Goal: Communication & Community: Answer question/provide support

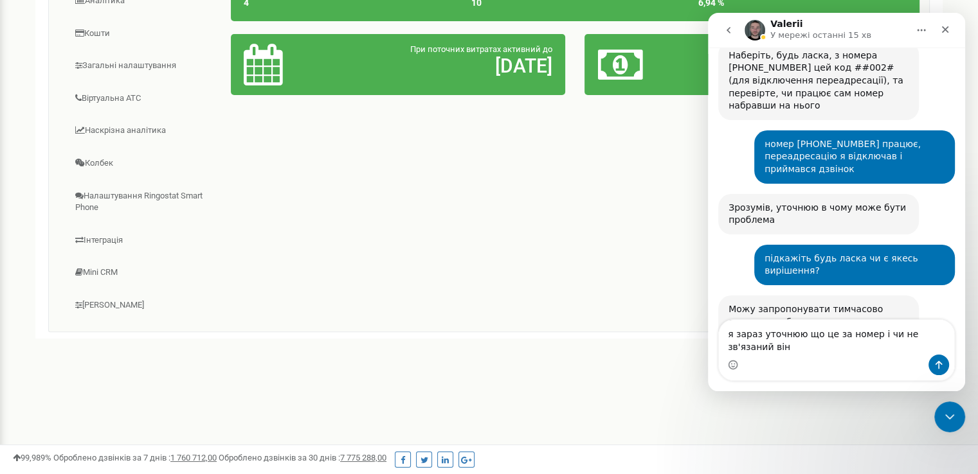
scroll to position [1576, 0]
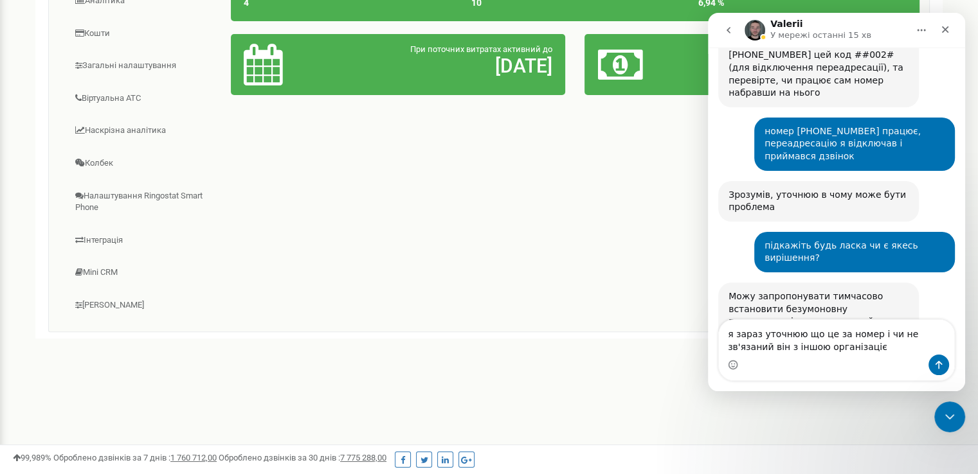
type textarea "я зараз уточнюю що це за номер і чи не зв'язаний він з іншою організацією"
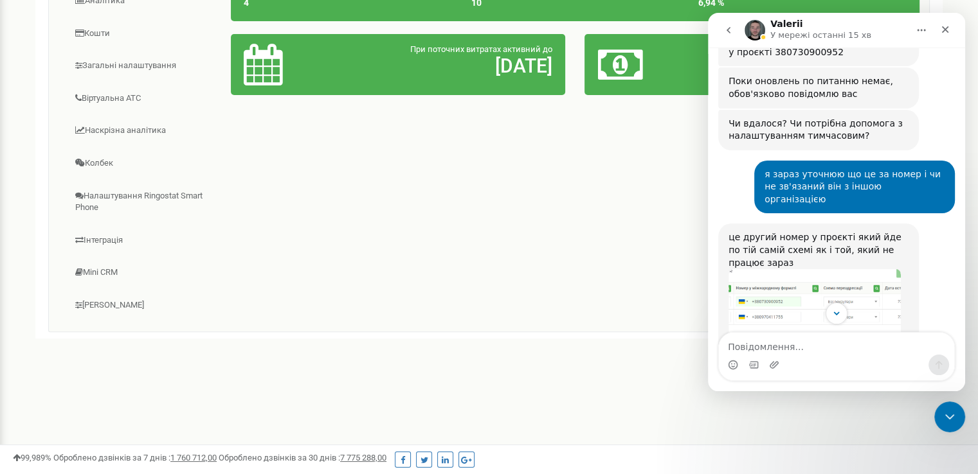
scroll to position [1865, 0]
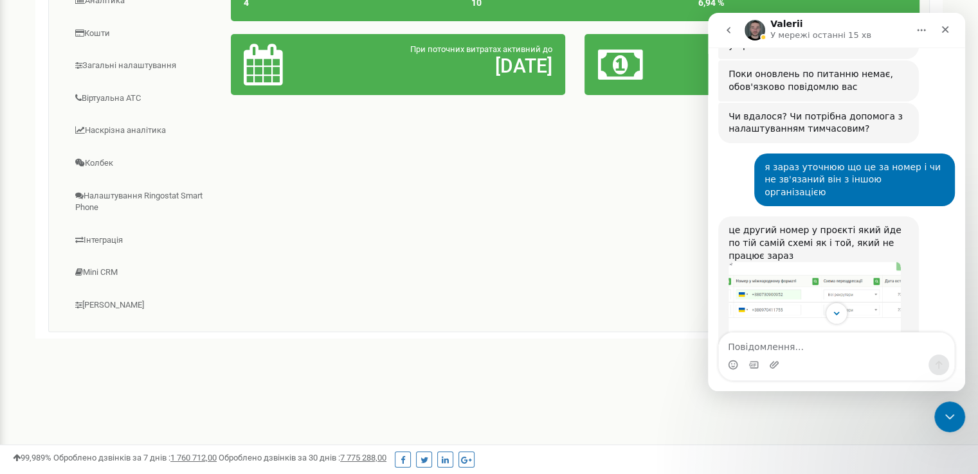
click at [805, 262] on img "Valerii каже…" at bounding box center [814, 300] width 172 height 76
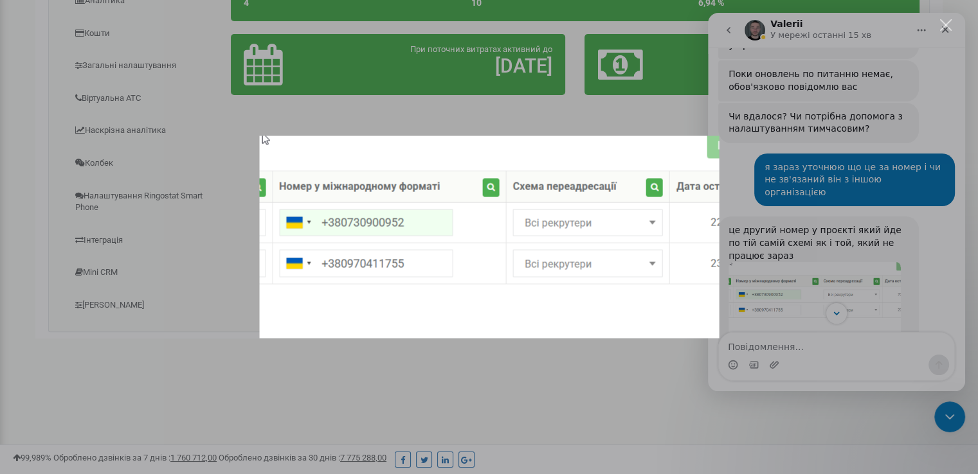
scroll to position [0, 0]
click at [855, 248] on div "Месенджер Intercom" at bounding box center [489, 237] width 978 height 474
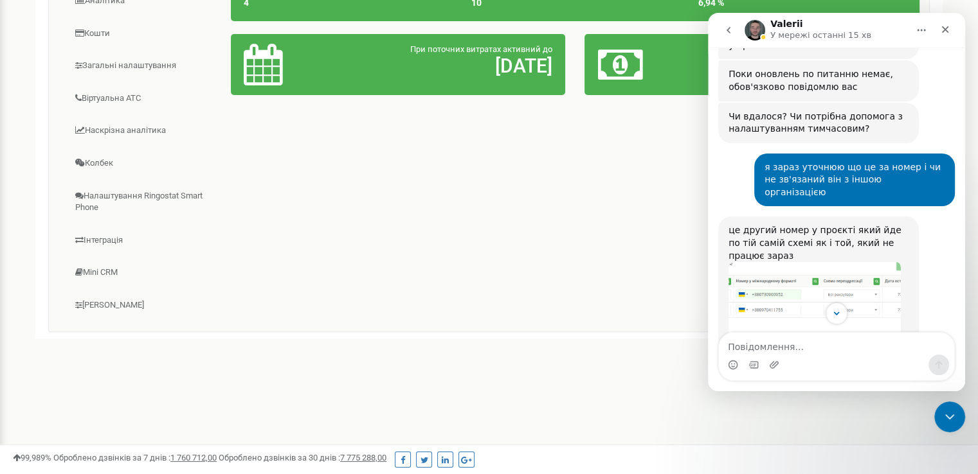
click at [861, 355] on img "Valerii каже…" at bounding box center [795, 441] width 135 height 172
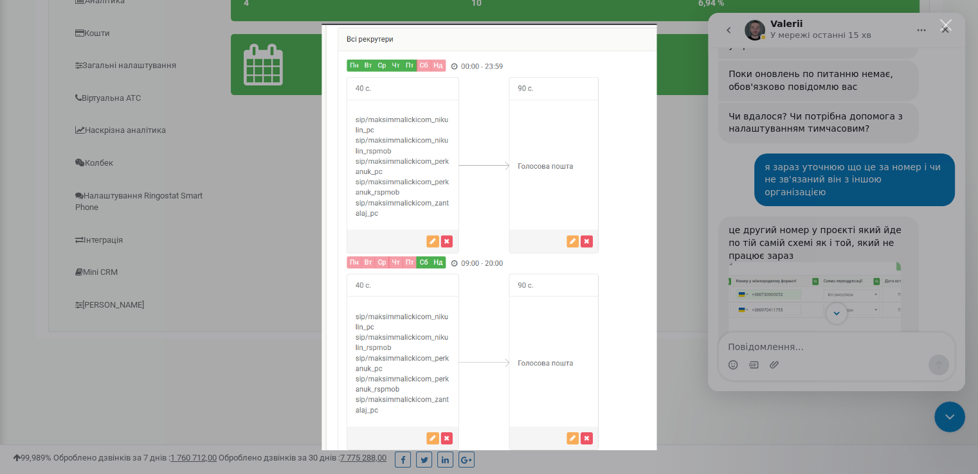
click at [899, 244] on div "Месенджер Intercom" at bounding box center [489, 237] width 978 height 474
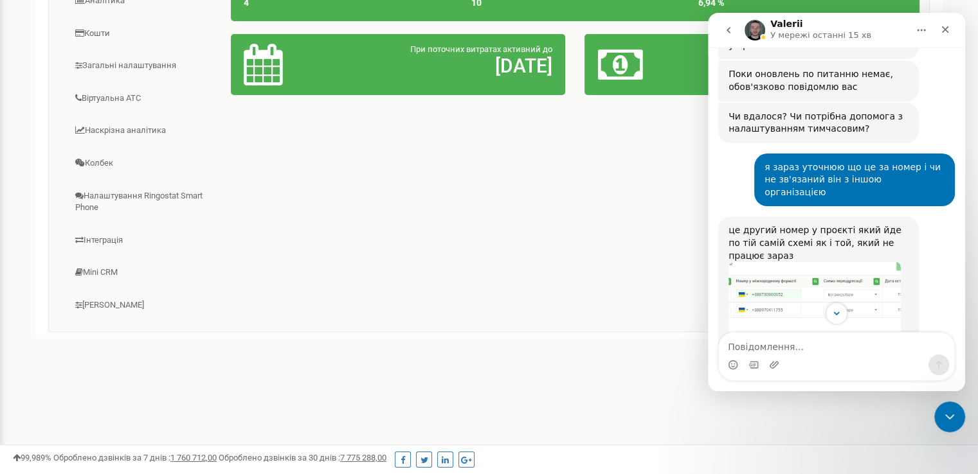
scroll to position [1882, 0]
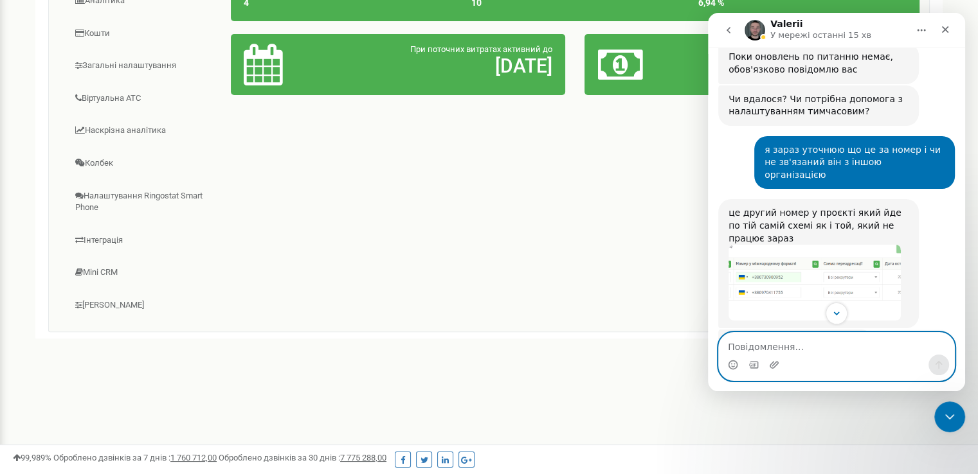
click at [792, 345] on textarea "Повідомлення..." at bounding box center [836, 344] width 235 height 22
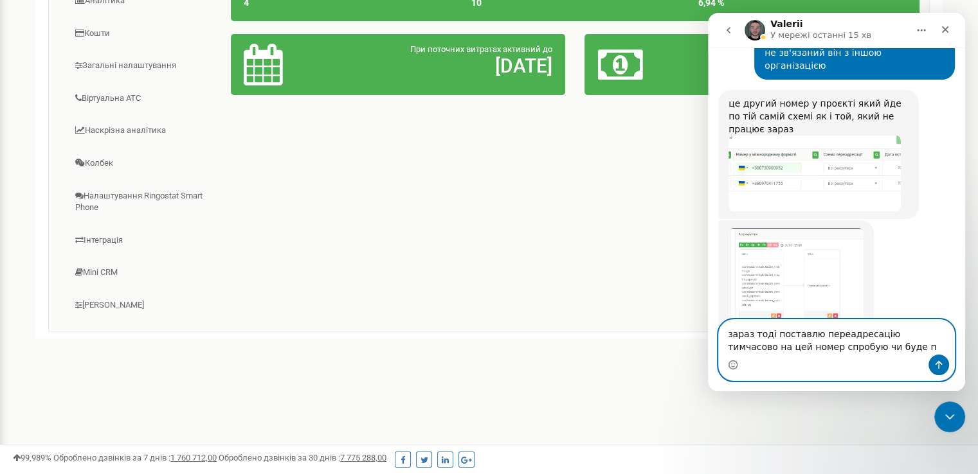
scroll to position [2022, 0]
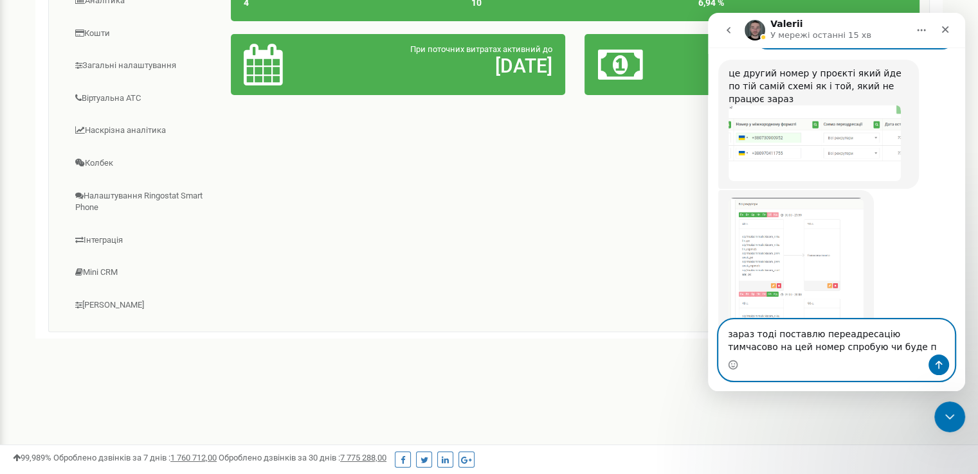
type textarea "зараз тоді поставлю переадресацію тимчасово на цей номер спробую чи буде пр"
drag, startPoint x: 862, startPoint y: 351, endPoint x: 729, endPoint y: 339, distance: 133.6
click at [729, 339] on textarea "зараз тоді поставлю переадресацію тимчасово на цей номер спробую чи буде пр" at bounding box center [836, 337] width 235 height 35
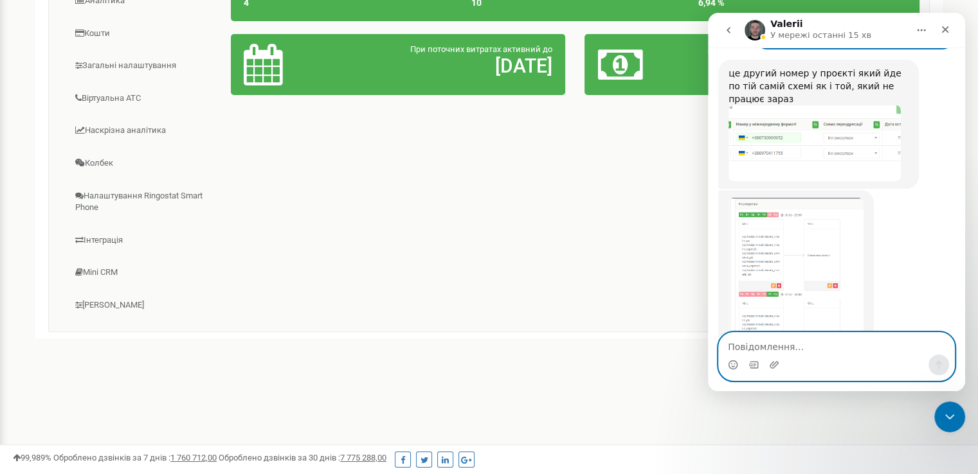
scroll to position [2009, 0]
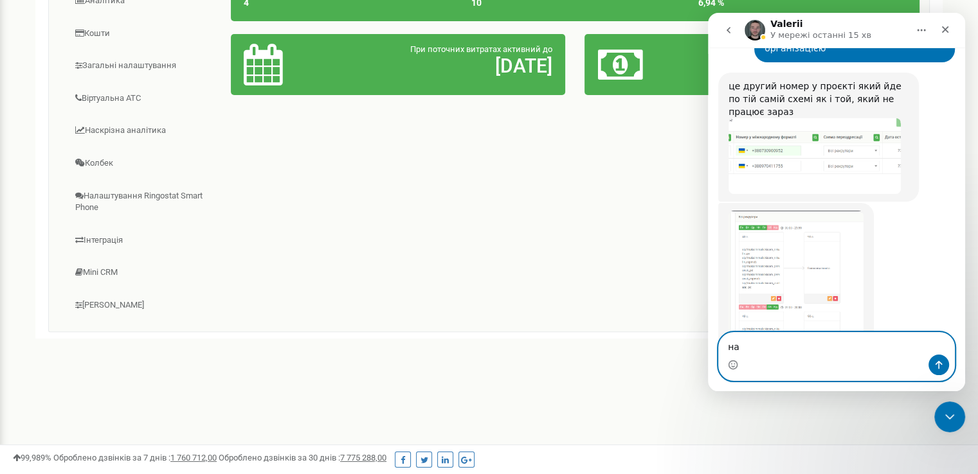
type textarea "н"
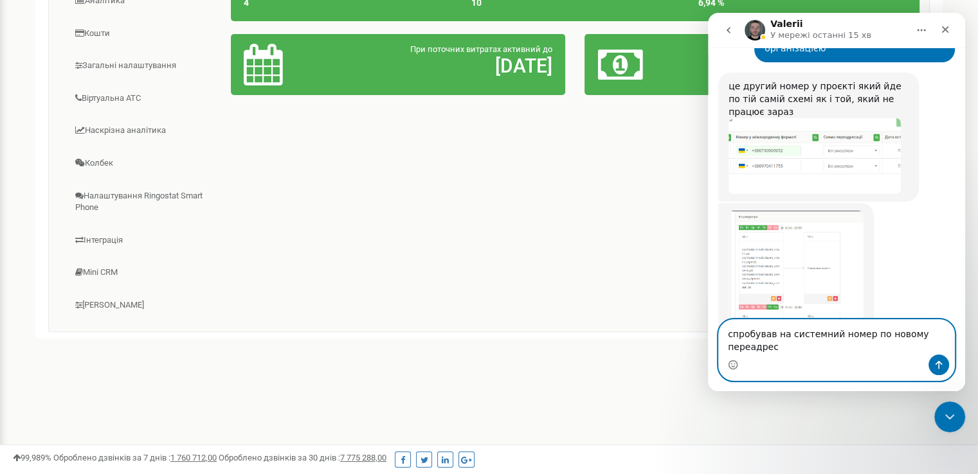
scroll to position [2022, 0]
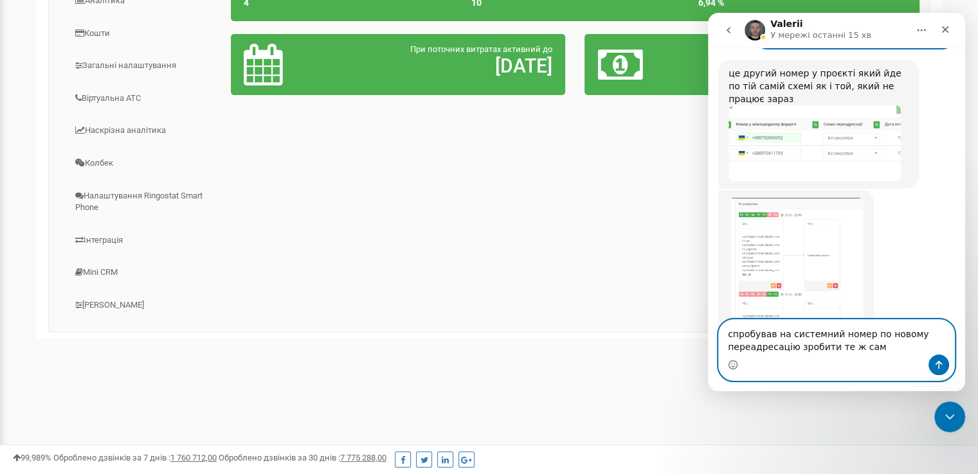
type textarea "спробував на системний номер по новому переадресацію зробити те ж саме"
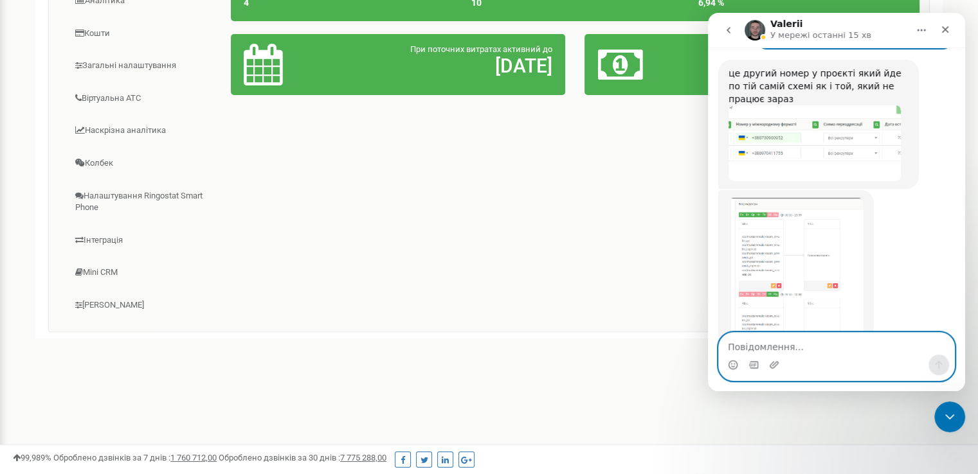
scroll to position [2060, 0]
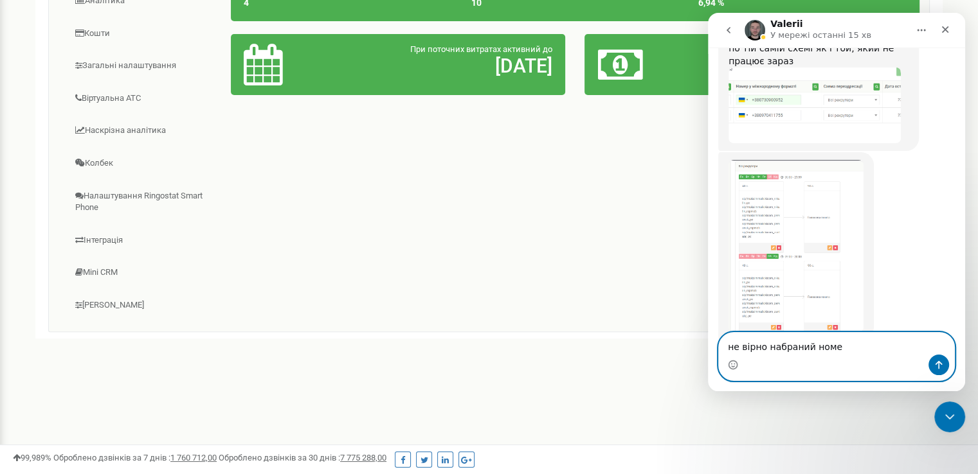
type textarea "не вірно набраний номер"
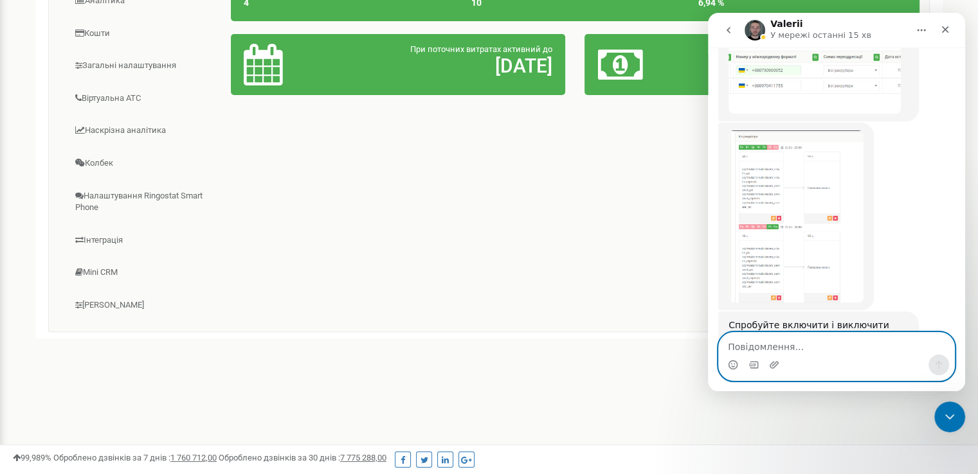
scroll to position [2139, 0]
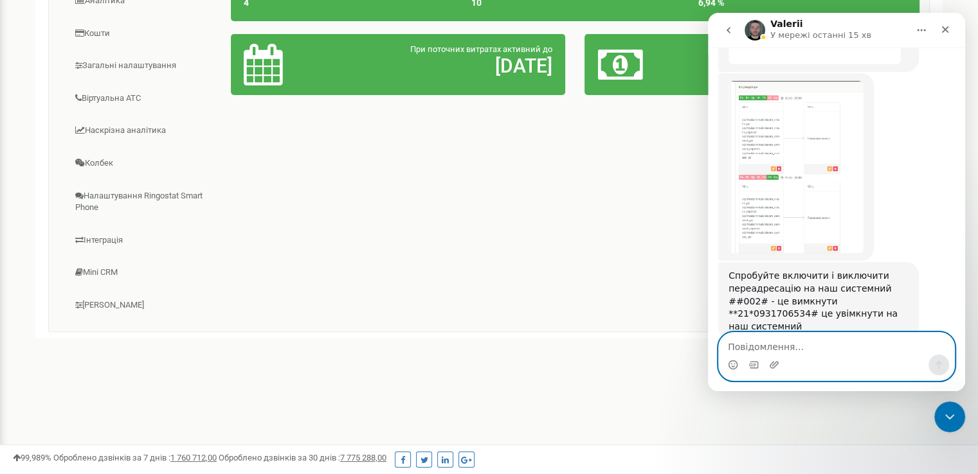
paste textarea "зараз тоді поставлю переадресацію тимчасово на цей номер спробую чи буде пр"
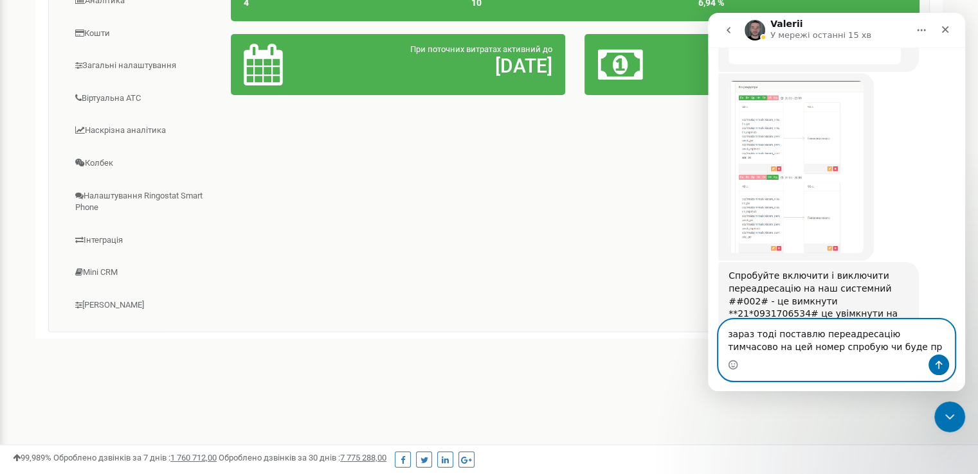
scroll to position [2152, 0]
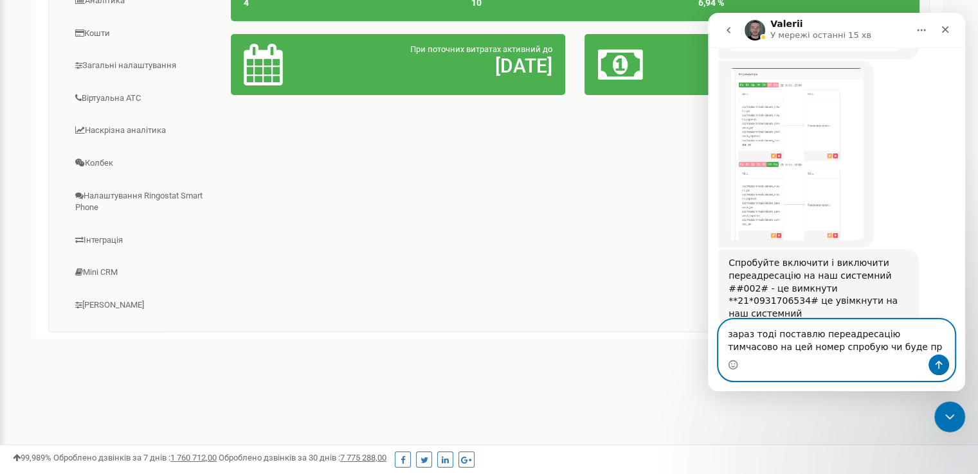
click at [767, 334] on textarea "зараз тоді поставлю переадресацію тимчасово на цей номер спробую чи буде пр" at bounding box center [836, 337] width 235 height 35
click at [769, 333] on textarea "зараз тоді поставлю переадресацію тимчасово на цей номер спробую чи буде пр" at bounding box center [836, 337] width 235 height 35
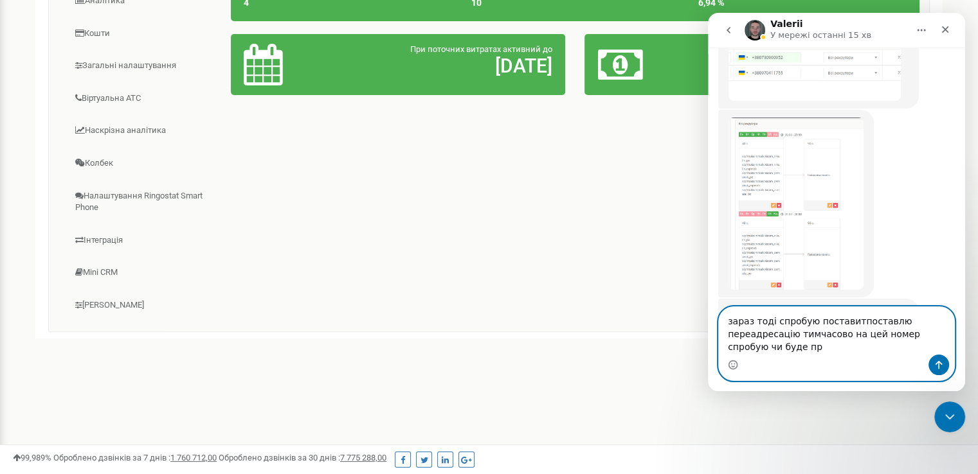
scroll to position [2115, 0]
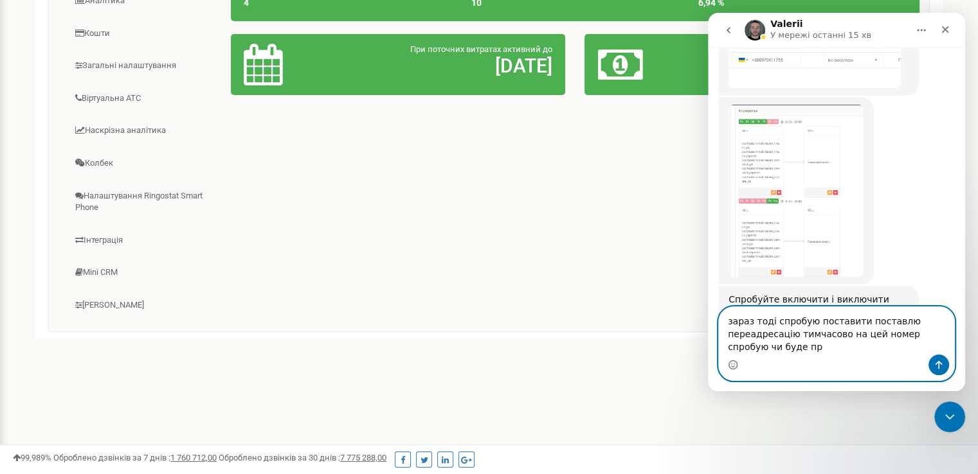
click at [895, 321] on textarea "зараз тоді спробую поставити поставлю переадресацію тимчасово на цей номер спро…" at bounding box center [836, 331] width 235 height 48
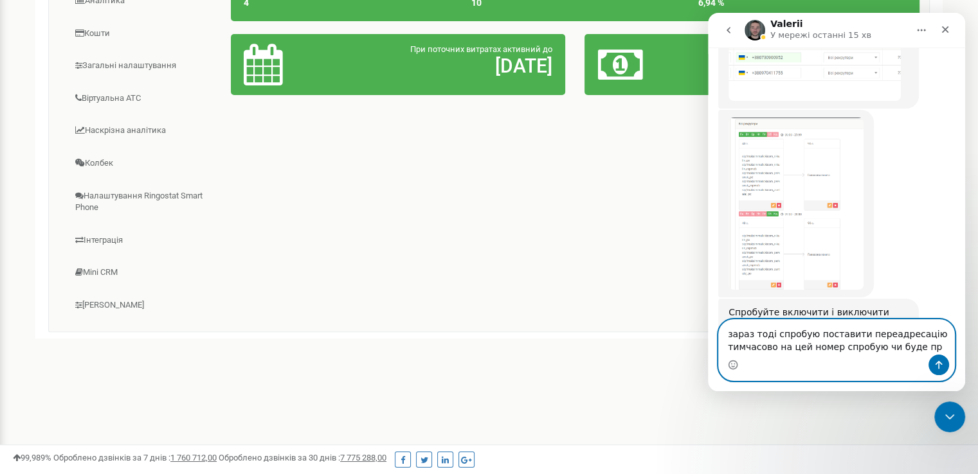
click at [922, 348] on textarea "зараз тоді спробую поставити переадресацію тимчасово на цей номер спробую чи бу…" at bounding box center [836, 337] width 235 height 35
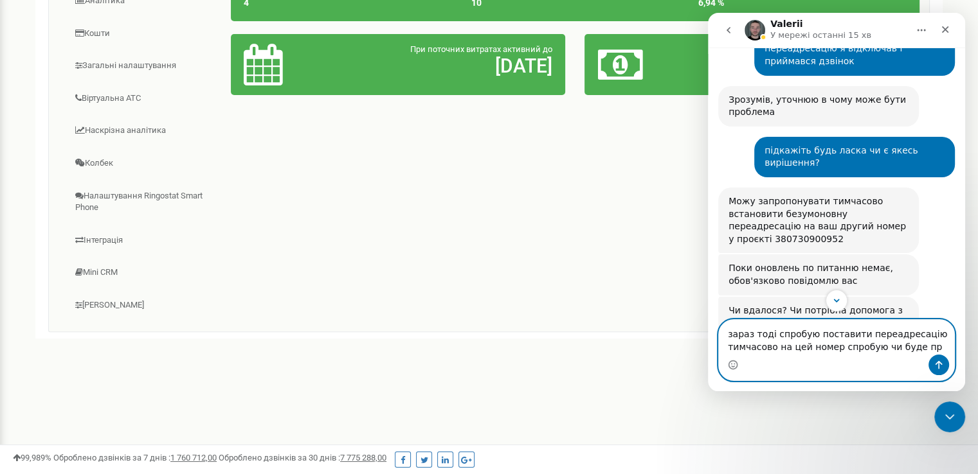
scroll to position [1652, 0]
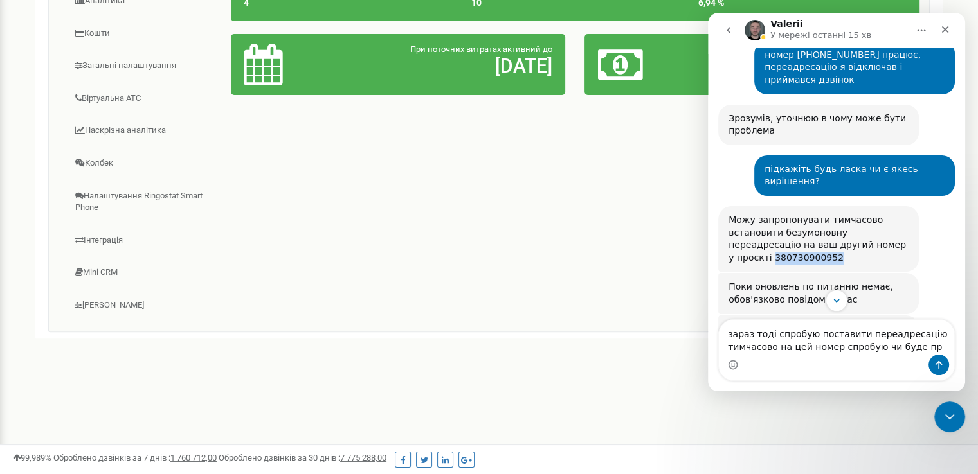
drag, startPoint x: 777, startPoint y: 116, endPoint x: 724, endPoint y: 116, distance: 52.7
click at [724, 206] on div "Можу запропонувати тимчасово встановити безумоновну переадресацію на ваш другий…" at bounding box center [818, 239] width 201 height 66
copy div "380730900952"
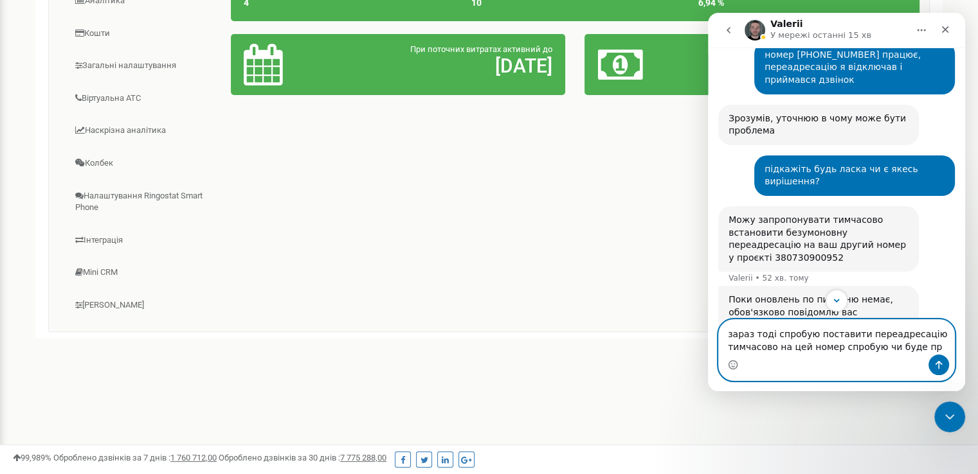
click at [869, 348] on textarea "зараз тоді спробую поставити переадресацію тимчасово на цей номер спробую чи бу…" at bounding box center [836, 337] width 235 height 35
paste textarea "380730900952"
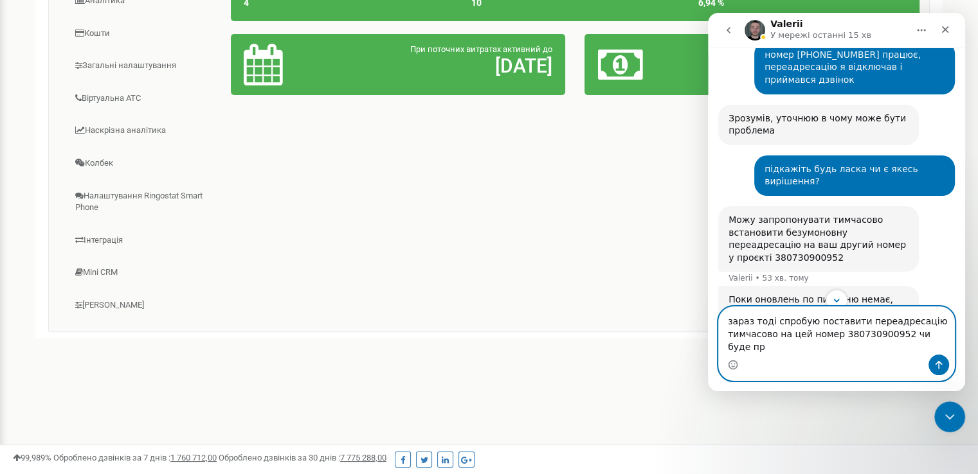
click at [800, 348] on textarea "зараз тоді спробую поставити переадресацію тимчасово на цей номер 380730900952 …" at bounding box center [836, 331] width 235 height 48
click at [922, 350] on textarea "зараз тоді спробую поставити переадресацію тимчасово на номер 380730900952 чи б…" at bounding box center [836, 331] width 235 height 48
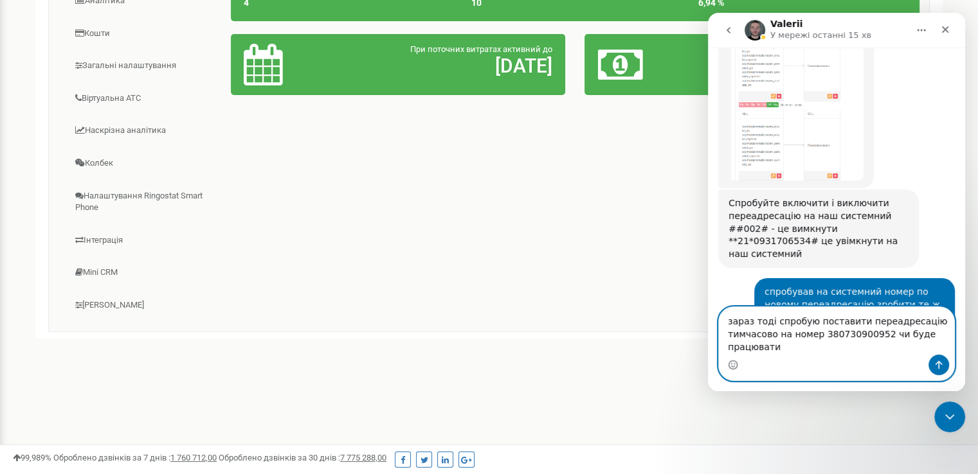
scroll to position [2238, 0]
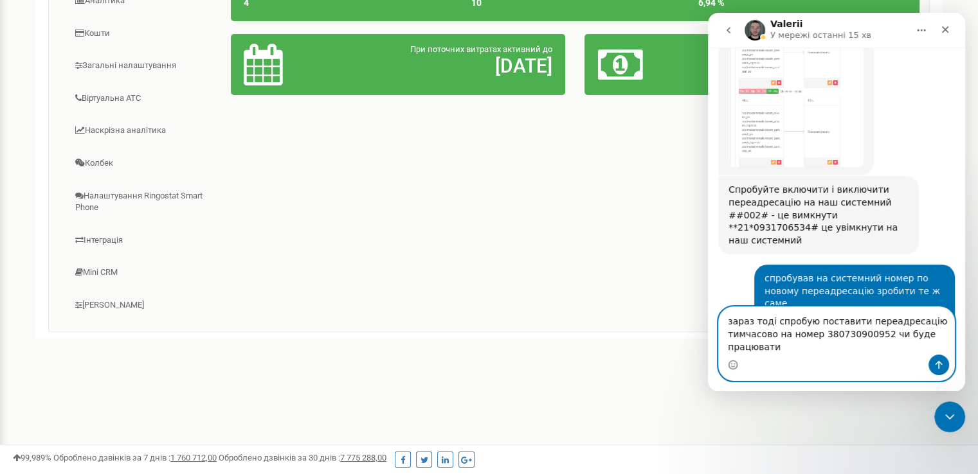
click at [769, 325] on textarea "зараз тоді спробую поставити переадресацію тимчасово на номер 380730900952 чи б…" at bounding box center [836, 331] width 235 height 48
type textarea "можливо спробую поставити переадресацію тимчасово на номер 380730900952 чи буде…"
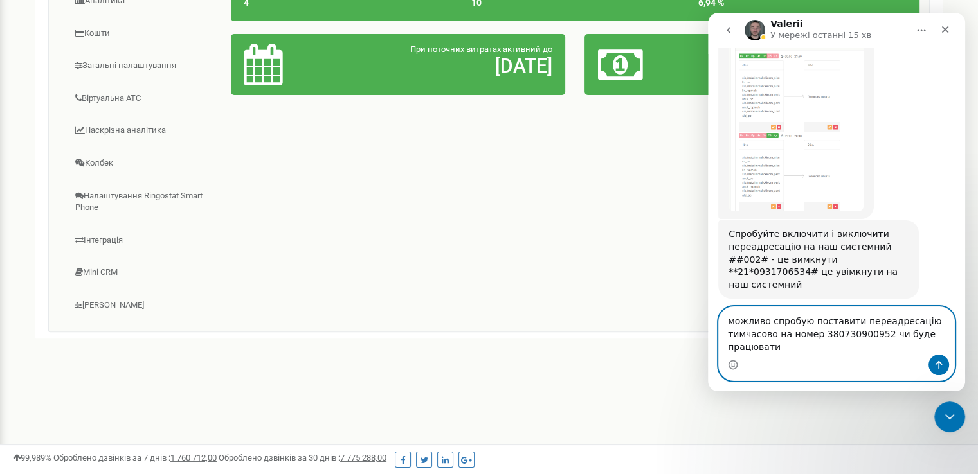
scroll to position [2174, 0]
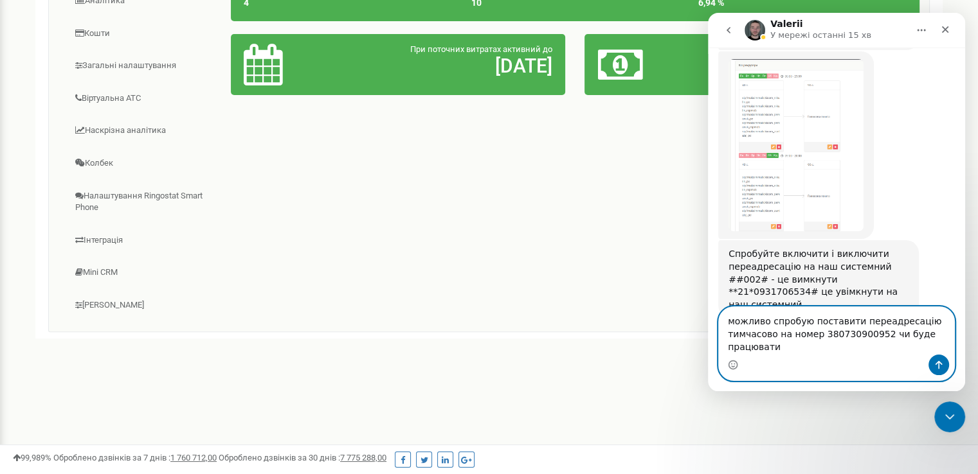
drag, startPoint x: 781, startPoint y: 352, endPoint x: 720, endPoint y: 319, distance: 68.7
click at [720, 319] on textarea "можливо спробую поставити переадресацію тимчасово на номер 380730900952 чи буде…" at bounding box center [836, 331] width 235 height 48
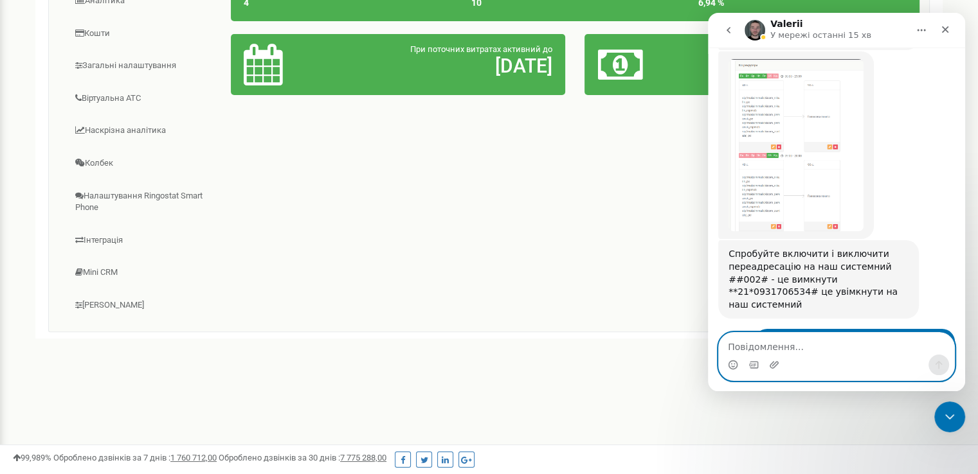
scroll to position [2212, 0]
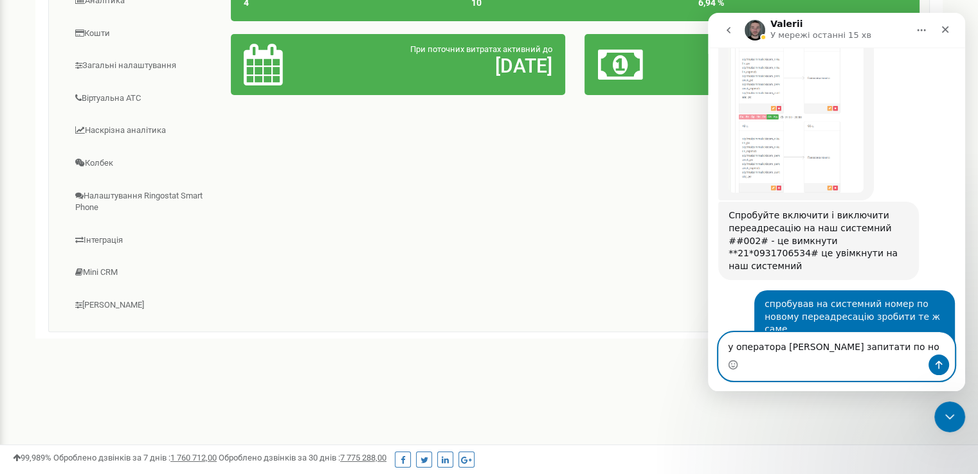
click at [814, 349] on textarea "у оператора [PERSON_NAME] запитати по но" at bounding box center [836, 344] width 235 height 22
click at [870, 347] on textarea "у оператора лайфселл запитати по но" at bounding box center [836, 344] width 235 height 22
click at [865, 347] on textarea "у оператора лайфселл запитати по но" at bounding box center [836, 344] width 235 height 22
click at [891, 348] on textarea "у оператора лайфселл запитати про но" at bounding box center [836, 344] width 235 height 22
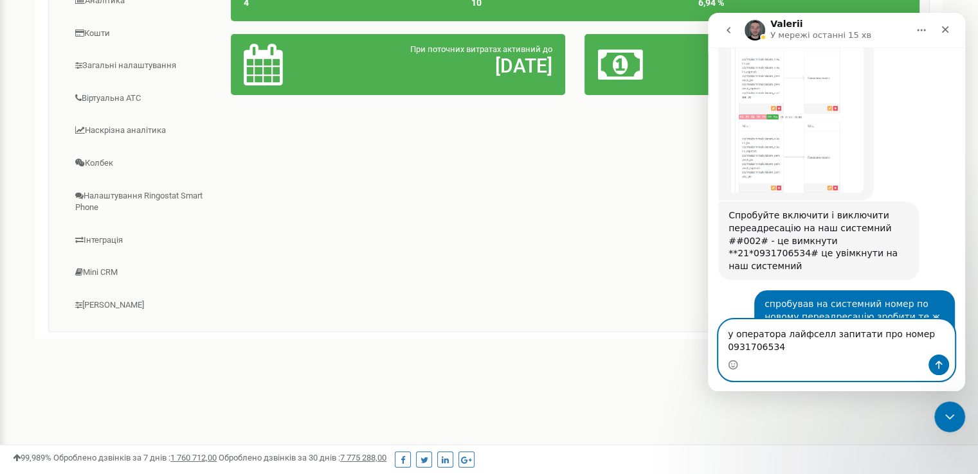
scroll to position [2225, 0]
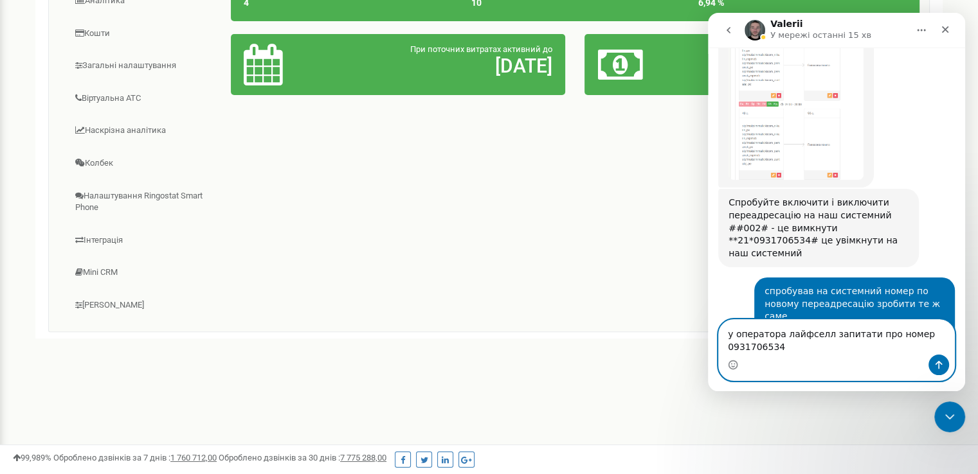
type textarea "у оператора лайфселл запитати про номер 0931706534?"
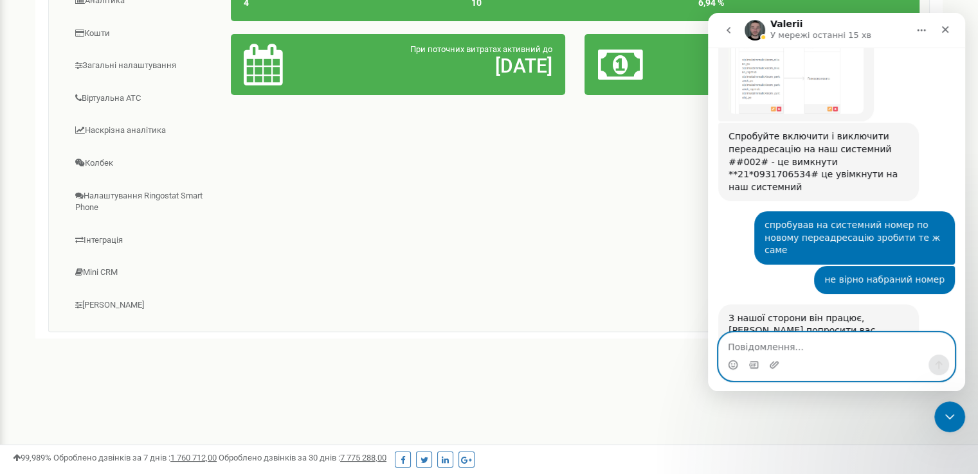
scroll to position [2305, 0]
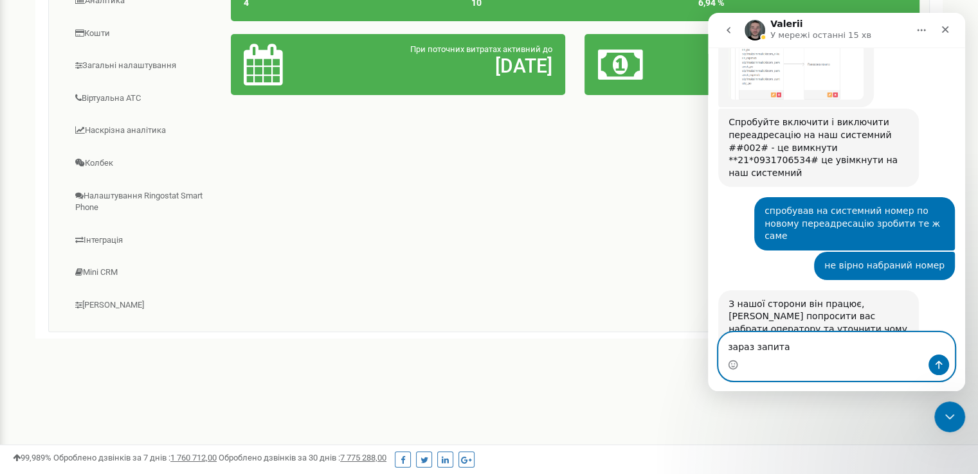
type textarea "зараз запитаю"
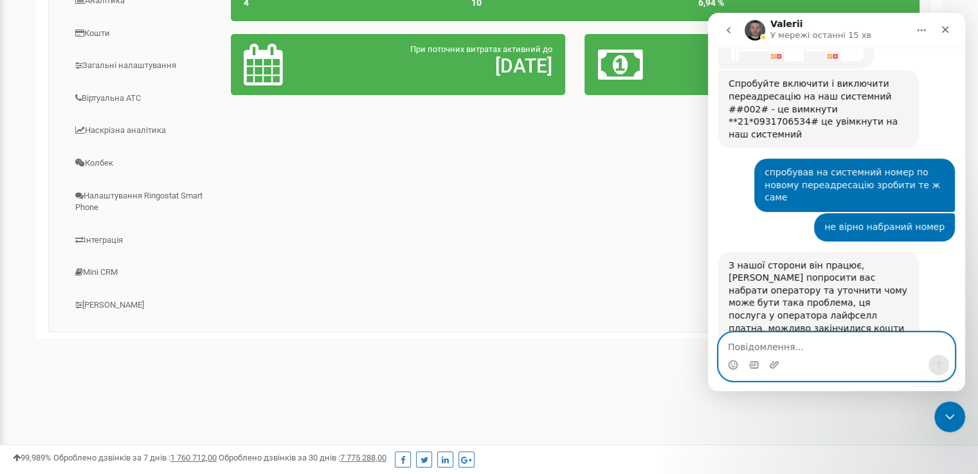
scroll to position [2382, 0]
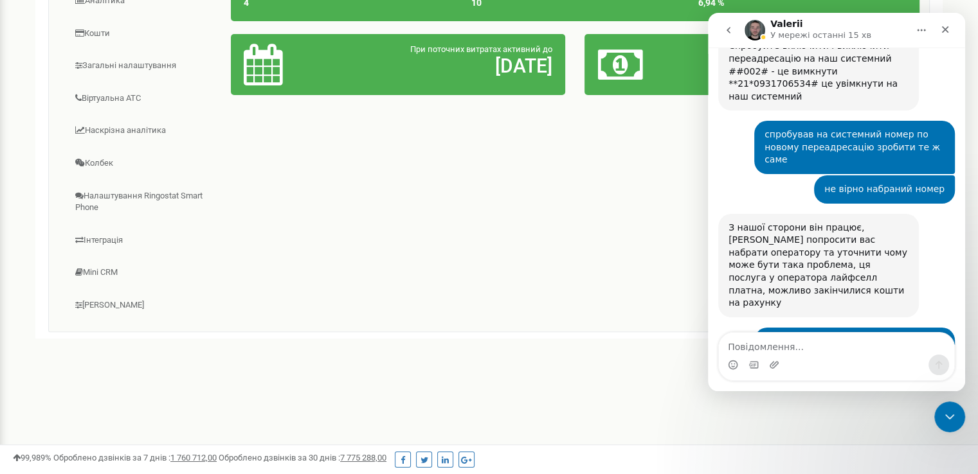
drag, startPoint x: 808, startPoint y: 151, endPoint x: 759, endPoint y: 154, distance: 48.9
click at [764, 335] on div "у оператора лайфселл запитати про номер 0931706534?" at bounding box center [854, 347] width 180 height 25
copy div "0931706534"
click at [814, 349] on textarea "Повідомлення..." at bounding box center [836, 344] width 235 height 22
paste textarea "0931706534"
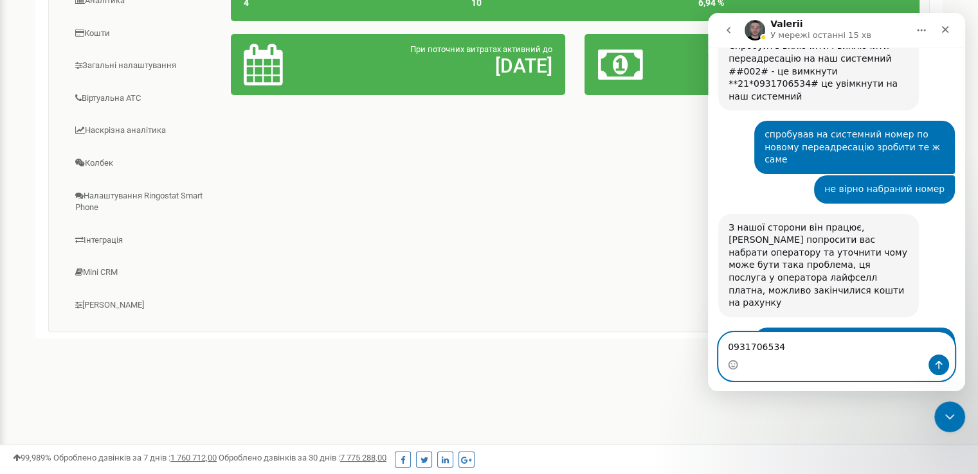
click at [728, 347] on textarea "0931706534" at bounding box center [836, 344] width 235 height 22
click at [823, 349] on textarea "номер 0931706534" at bounding box center [836, 344] width 235 height 22
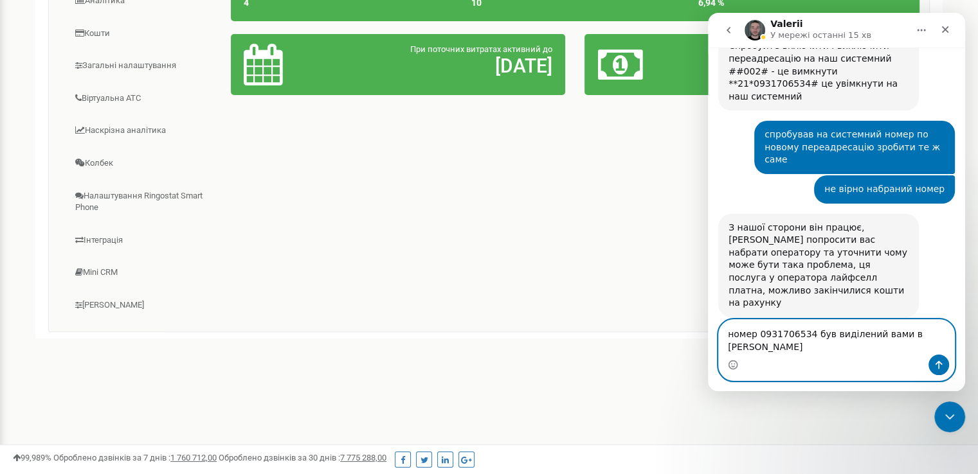
scroll to position [2395, 0]
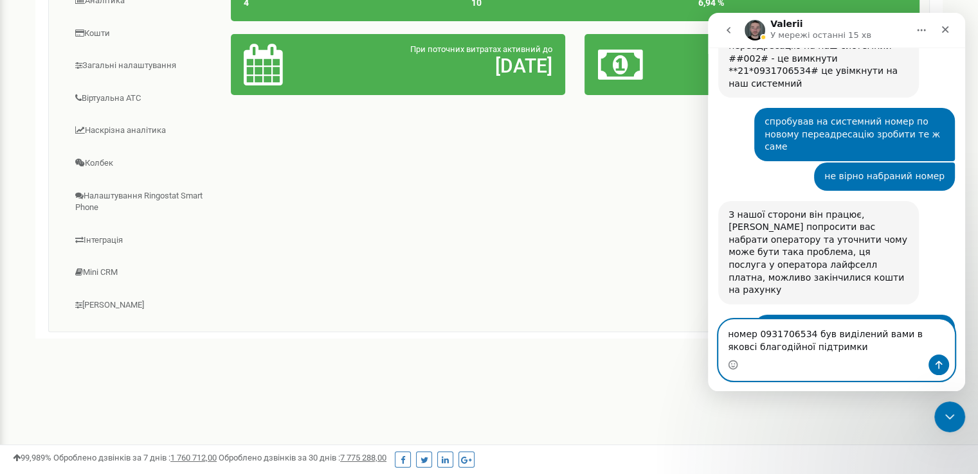
click at [918, 335] on textarea "номер 0931706534 був виділений вами в яковсі благодійної підтримки" at bounding box center [836, 337] width 235 height 35
click at [836, 348] on textarea "номер 0931706534 був виділений вами в якосі благодійної підтримки" at bounding box center [836, 337] width 235 height 35
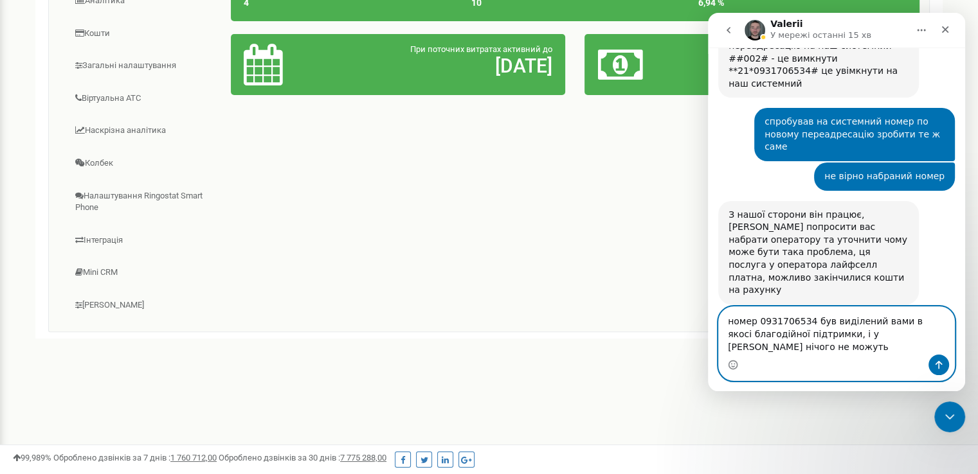
scroll to position [2408, 0]
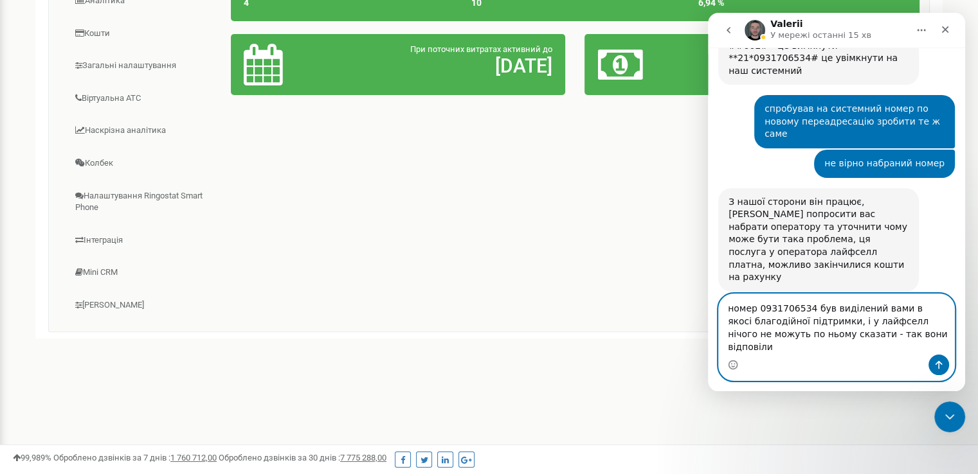
click at [916, 325] on textarea "номер 0931706534 був виділений вами в якосі благодійної підтримки, і у лайфселл…" at bounding box center [836, 324] width 235 height 60
type textarea "номер 0931706534 був виділений вами в якості благодійної підтримки, і у лайфсел…"
click at [918, 350] on textarea "номер 0931706534 був виділений вами в якості благодійної підтримки, і у лайфсел…" at bounding box center [836, 324] width 235 height 60
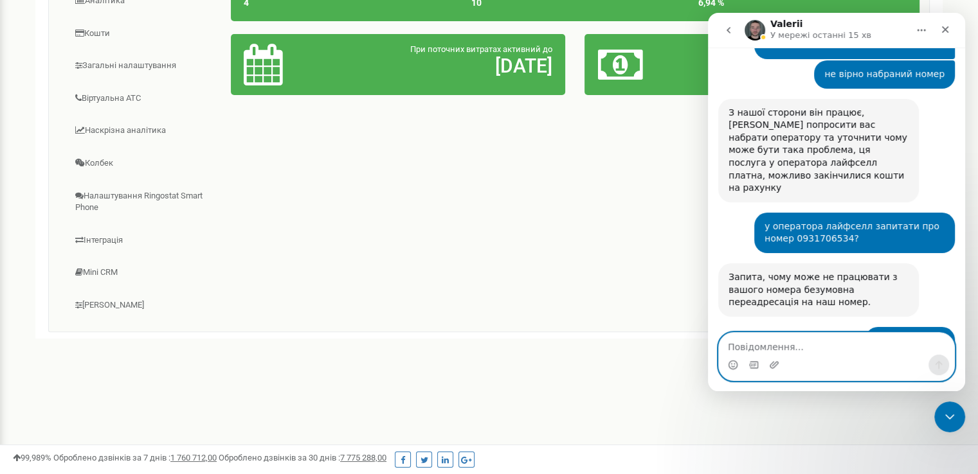
scroll to position [2496, 0]
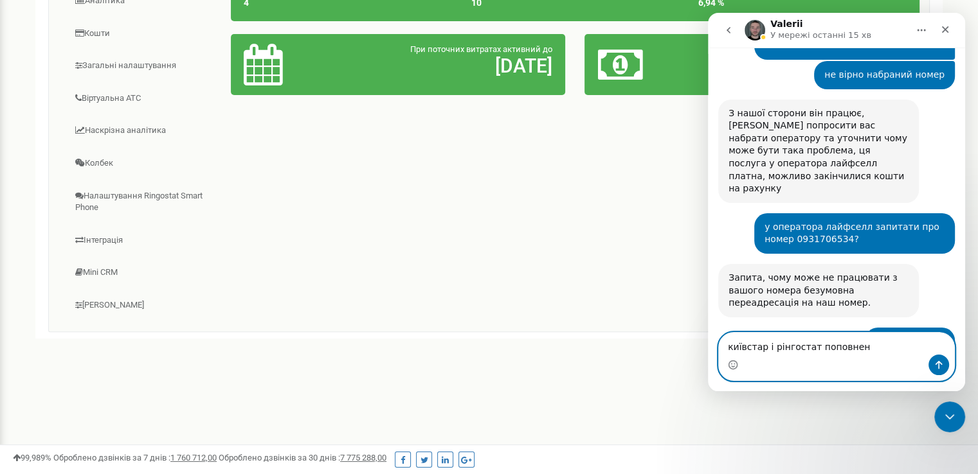
type textarea "київстар і рінгостат поповнені"
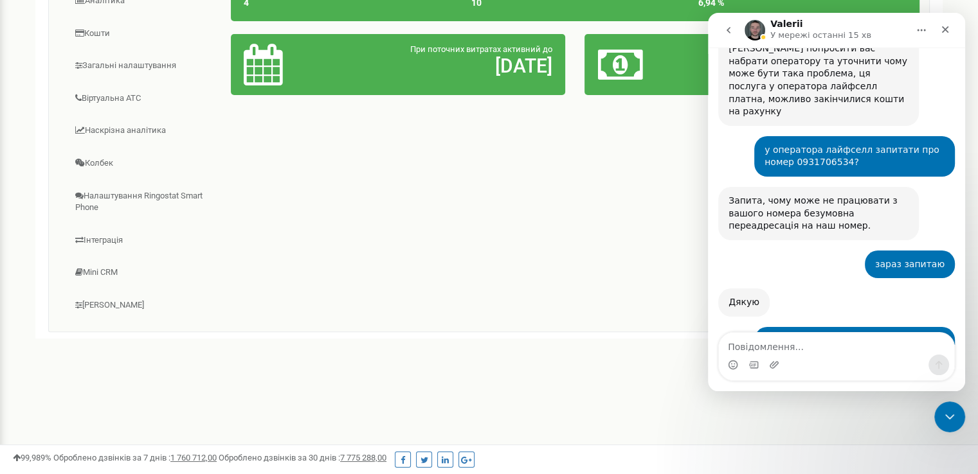
scroll to position [2622, 0]
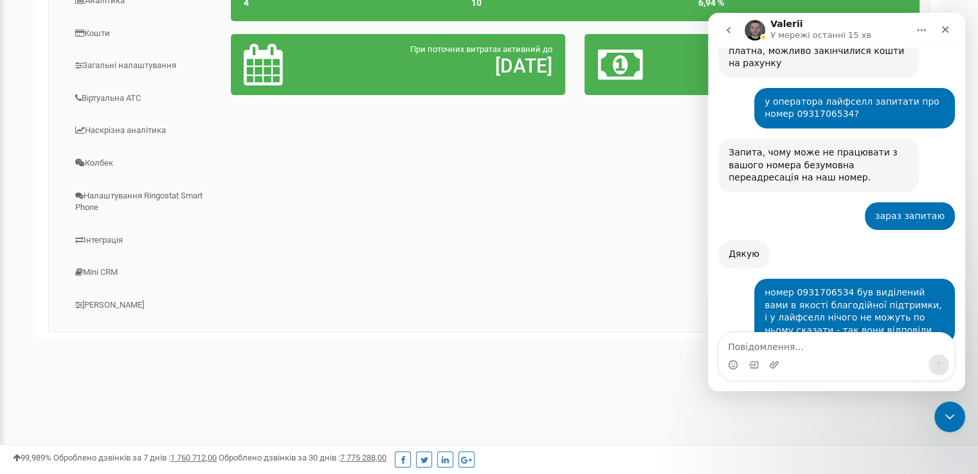
drag, startPoint x: 850, startPoint y: 290, endPoint x: 795, endPoint y: 286, distance: 55.5
drag, startPoint x: 853, startPoint y: 240, endPoint x: 796, endPoint y: 237, distance: 57.3
click at [796, 431] on div "Це номер лайф 380970411755 [PERSON_NAME]" at bounding box center [800, 445] width 165 height 28
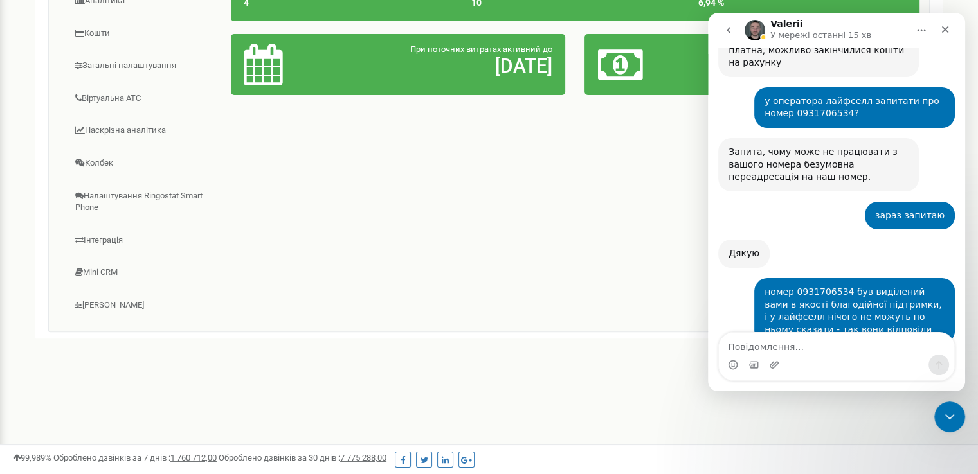
copy div "380970411755"
click at [787, 353] on textarea "Повідомлення..." at bounding box center [836, 344] width 235 height 22
paste textarea "380970411755"
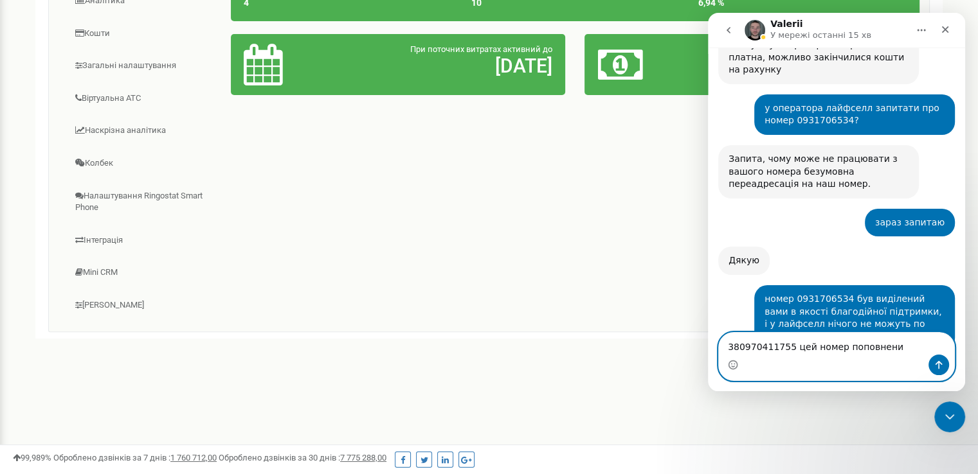
type textarea "380970411755 цей номер поповнений"
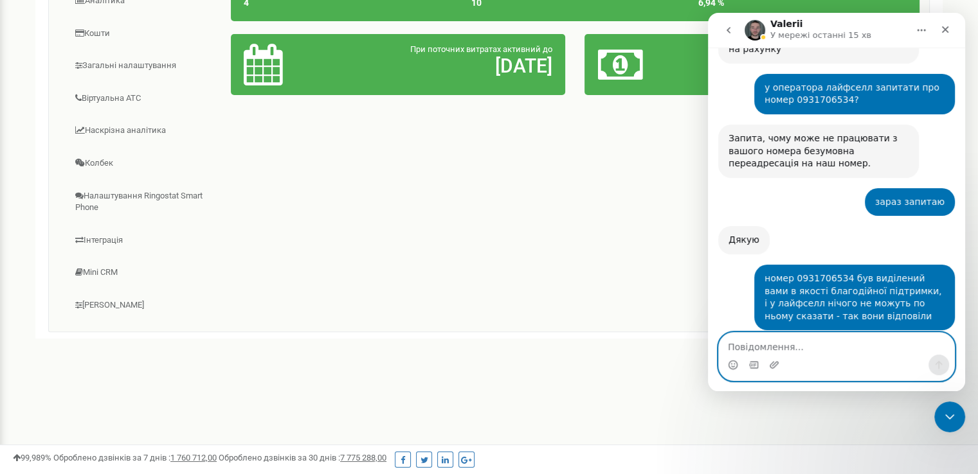
scroll to position [2653, 0]
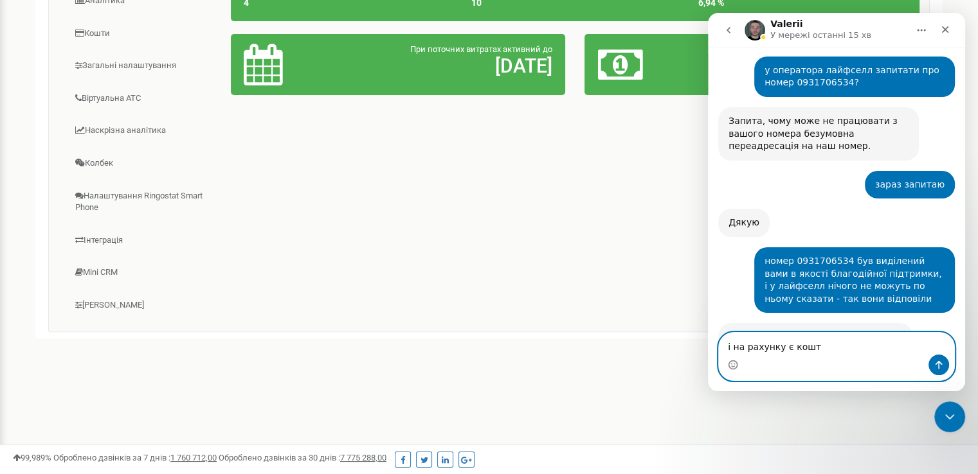
type textarea "і на рахунку є кошти"
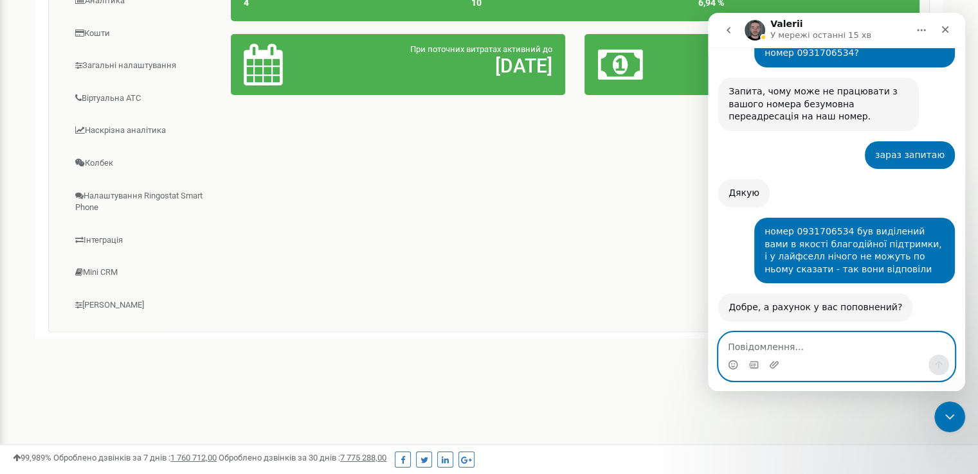
scroll to position [2732, 0]
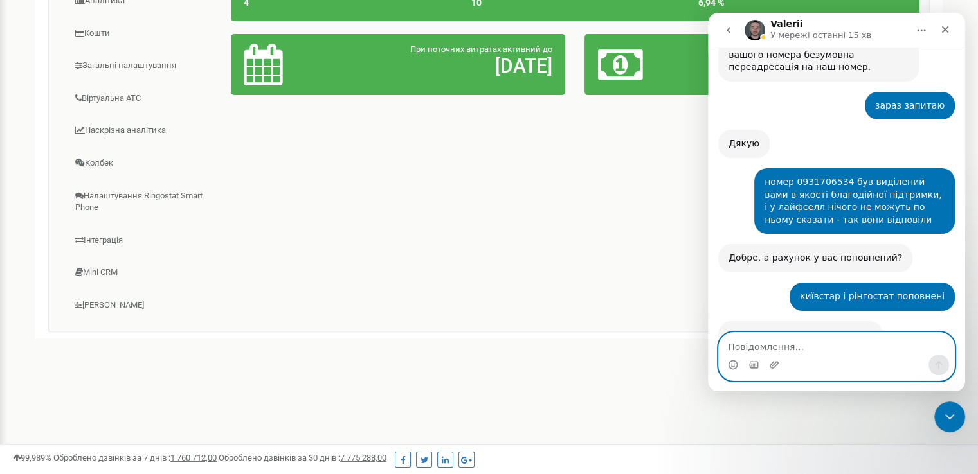
click at [813, 352] on textarea "Повідомлення..." at bounding box center [836, 344] width 235 height 22
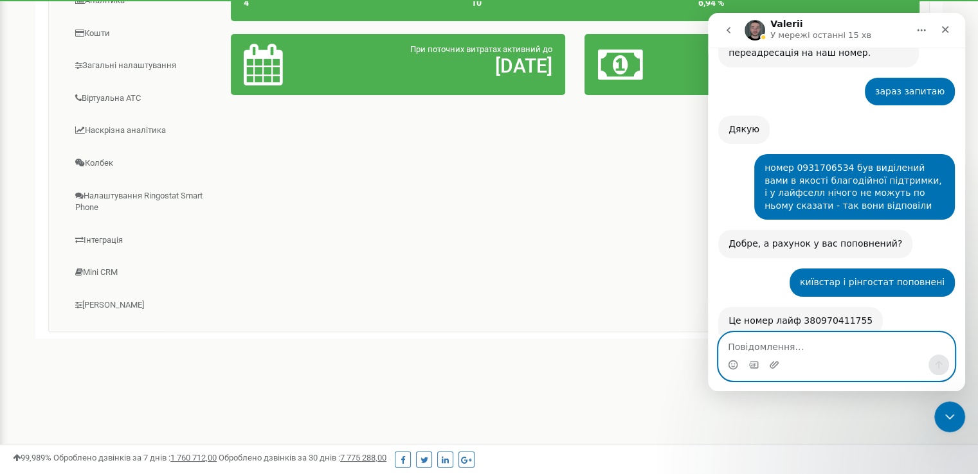
scroll to position [2796, 0]
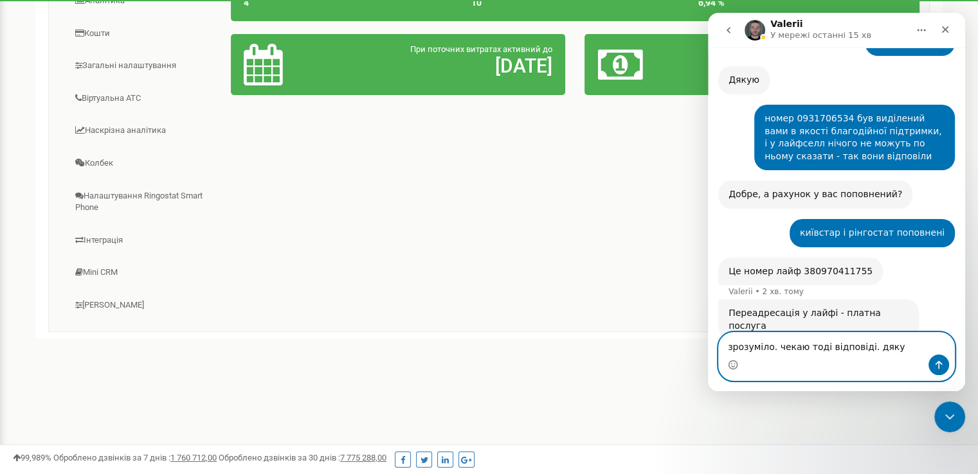
type textarea "зрозуміло. чекаю тоді відповіді. дякую"
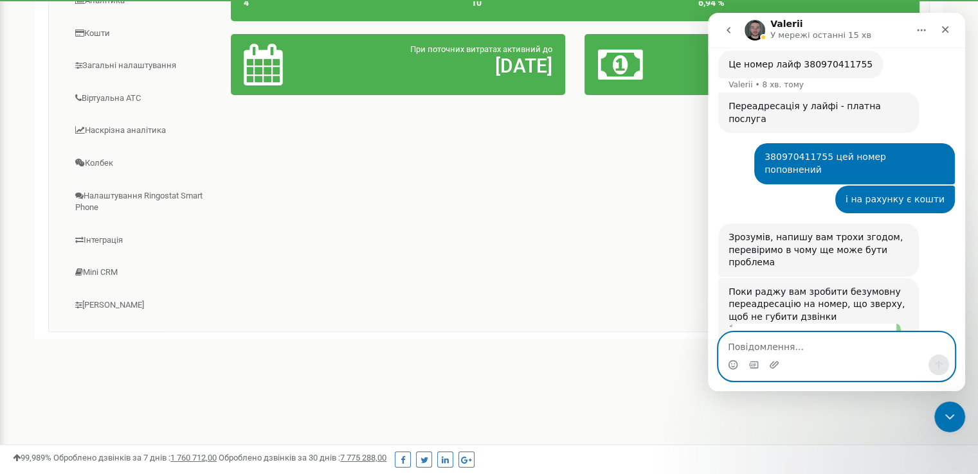
scroll to position [3003, 0]
click at [800, 349] on textarea "Повідомлення..." at bounding box center [836, 344] width 235 height 22
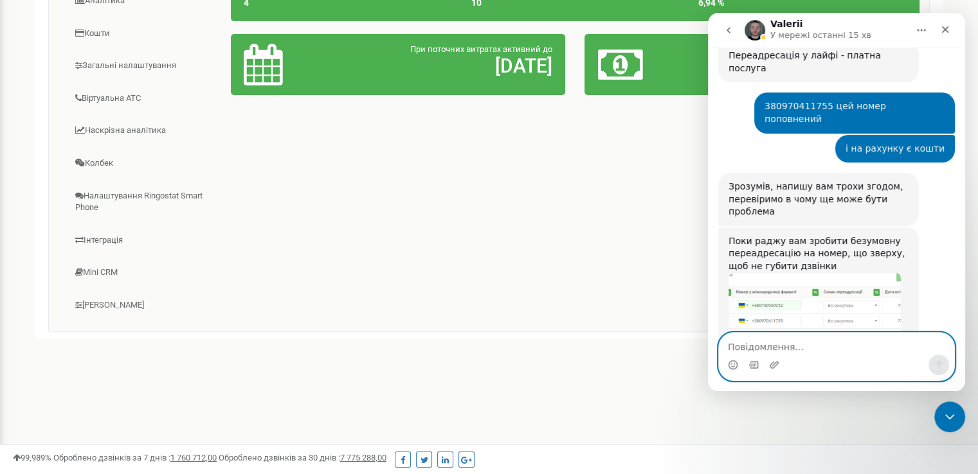
scroll to position [3046, 0]
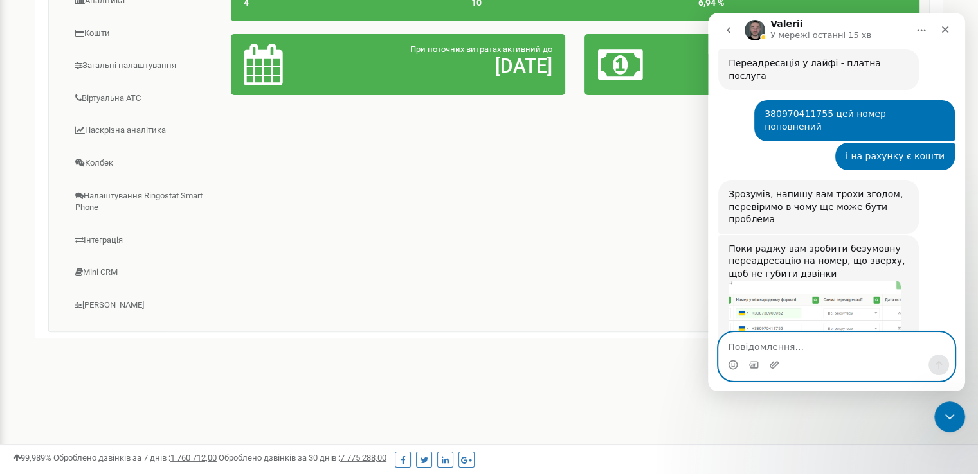
click at [816, 335] on textarea "Повідомлення..." at bounding box center [836, 344] width 235 height 22
type textarea "переадресація працює"
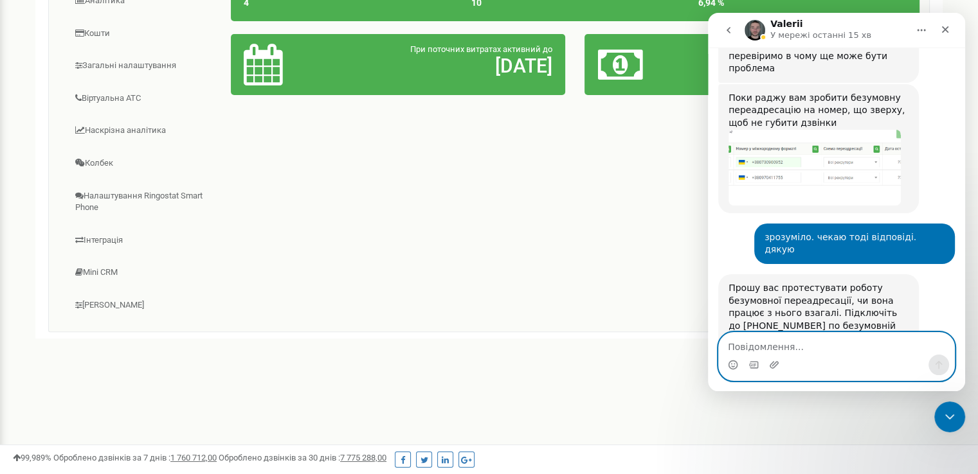
scroll to position [3214, 0]
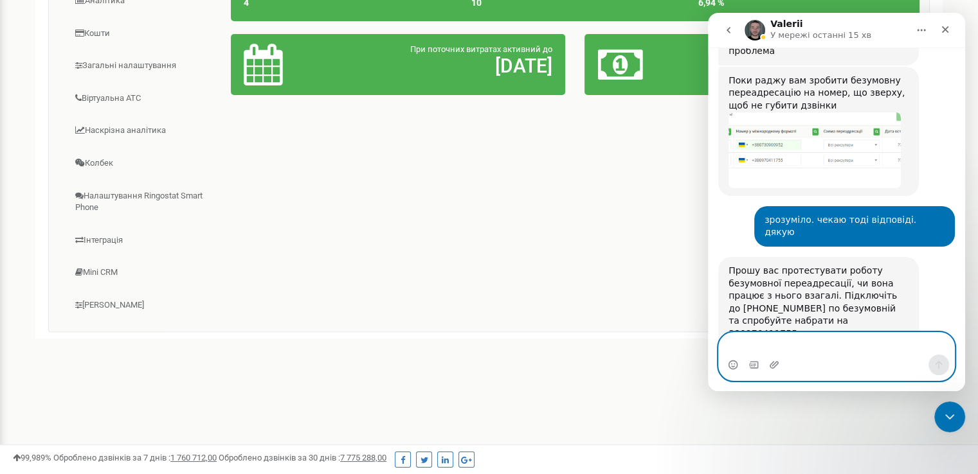
click at [816, 335] on textarea "Повідомлення..." at bounding box center [836, 344] width 235 height 22
click at [834, 348] on textarea "Повідомлення..." at bounding box center [836, 344] width 235 height 22
type textarea "т"
type textarea "д"
type textarea "так і залишився"
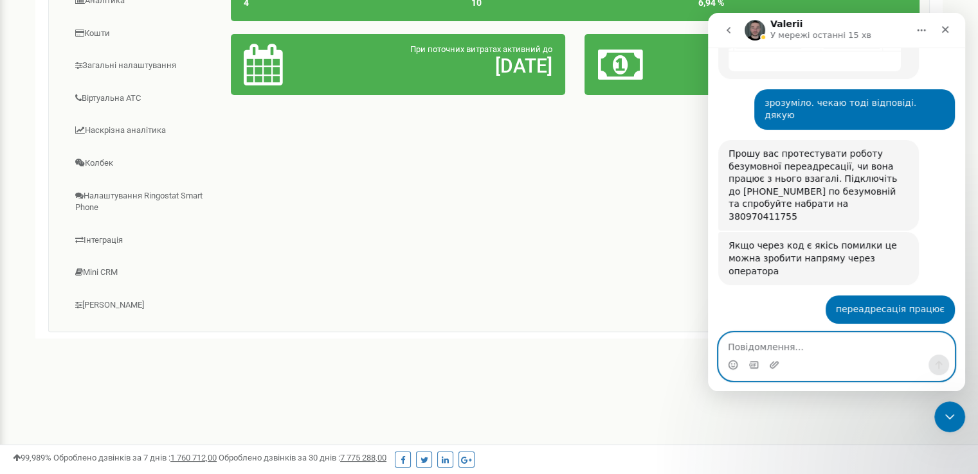
scroll to position [3341, 0]
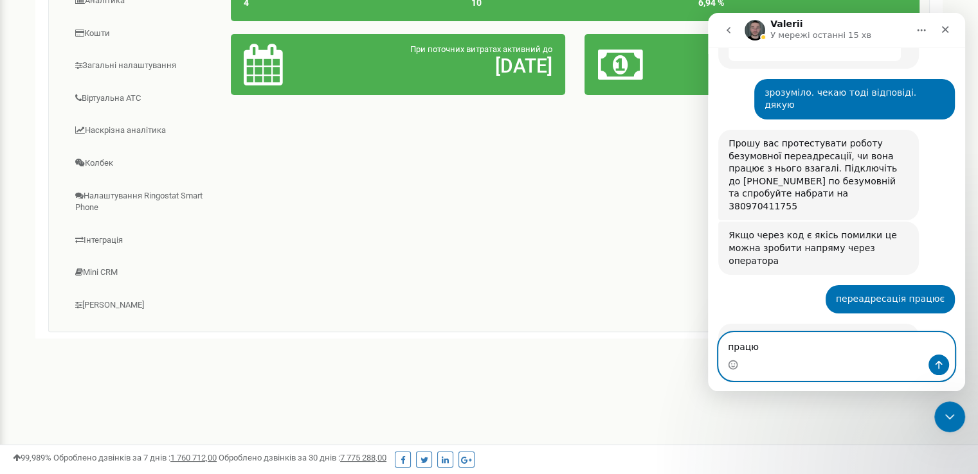
type textarea "працює"
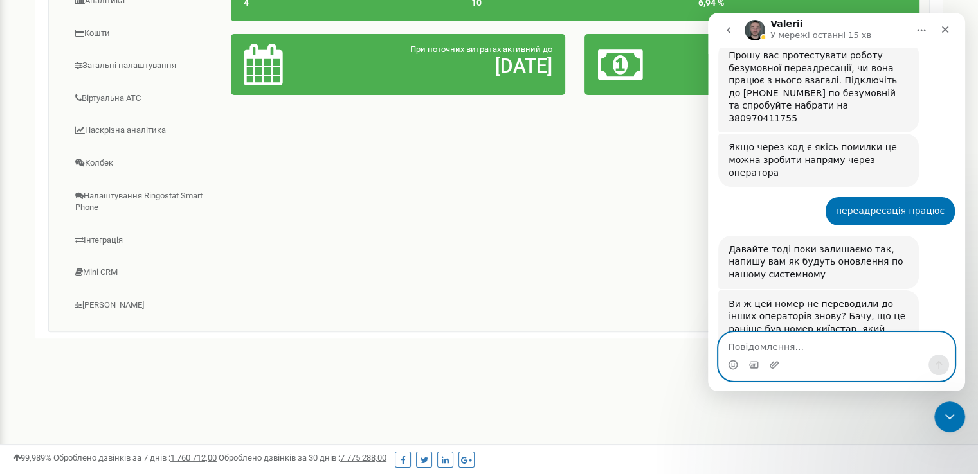
scroll to position [3431, 0]
type textarea "зрозуміло. дякую"
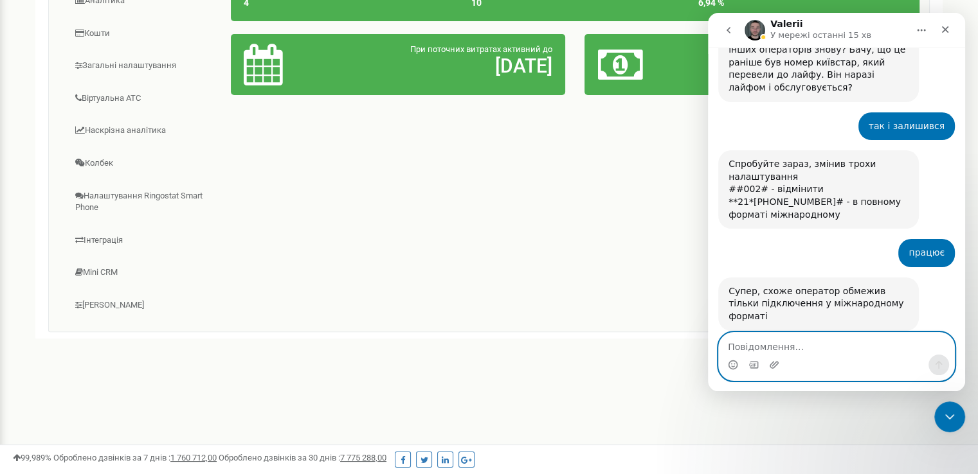
scroll to position [3704, 0]
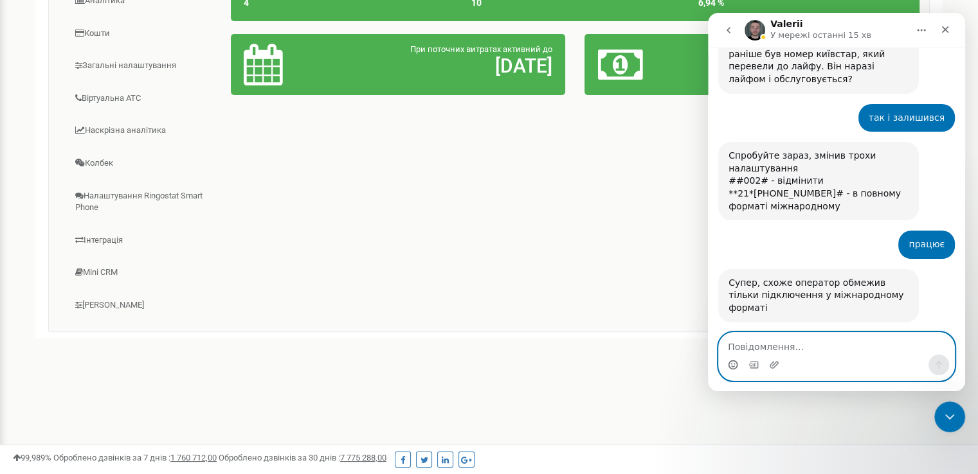
click at [733, 368] on circle "Вибір емодзі" at bounding box center [732, 365] width 8 height 8
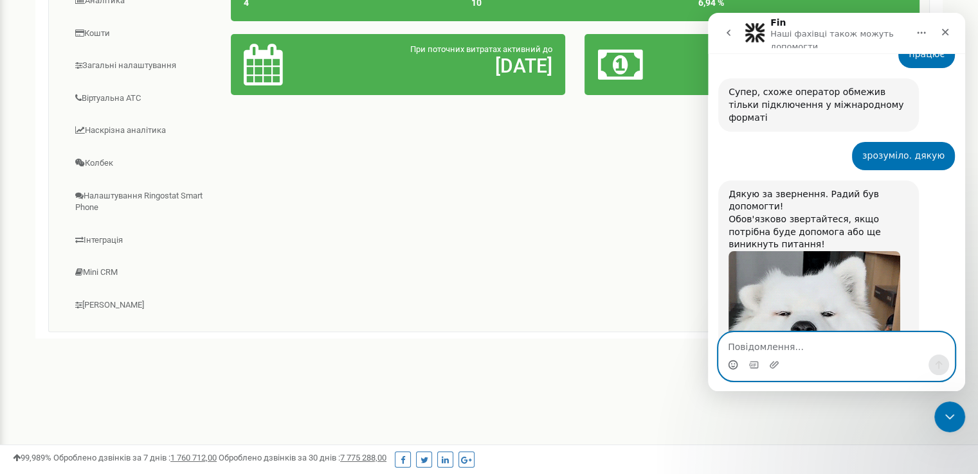
scroll to position [3920, 0]
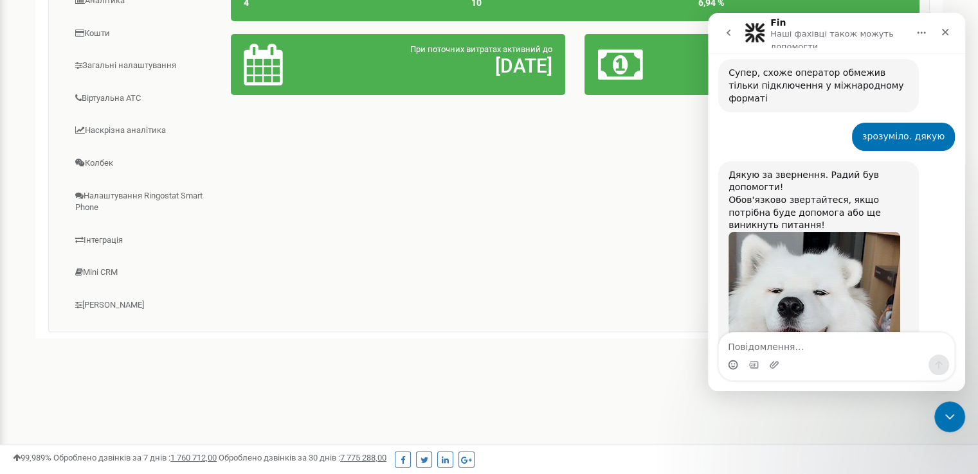
scroll to position [3954, 0]
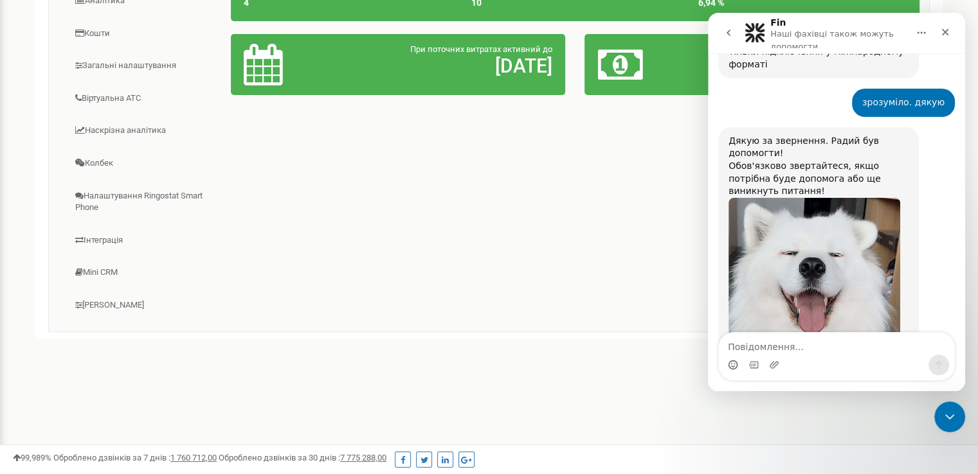
type textarea "швидко і зрозуміло"
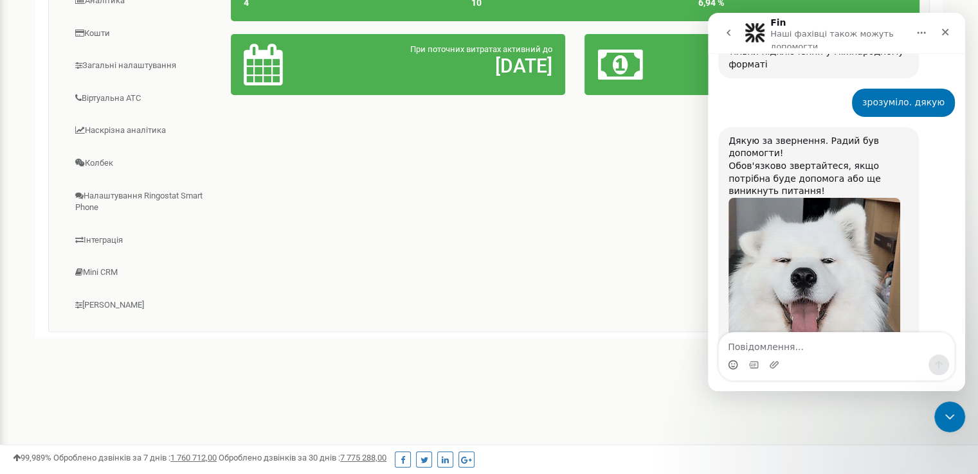
scroll to position [3938, 0]
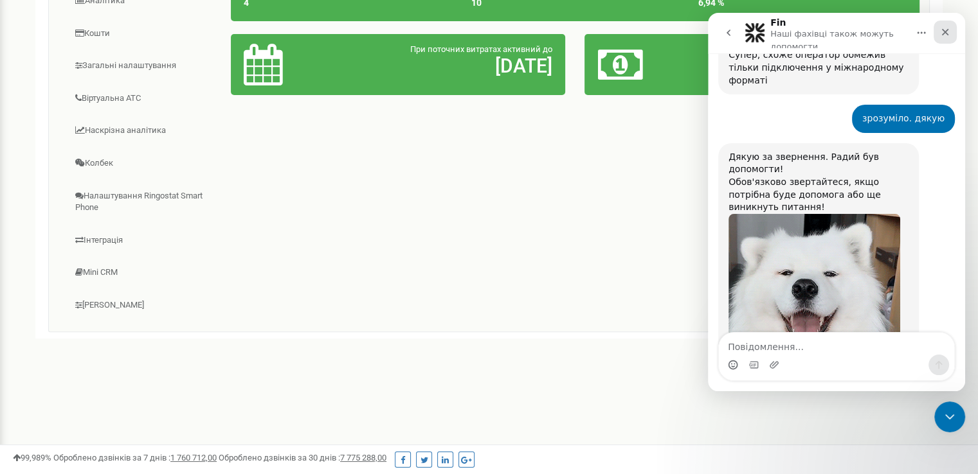
click at [945, 31] on icon "Закрити" at bounding box center [945, 32] width 7 height 7
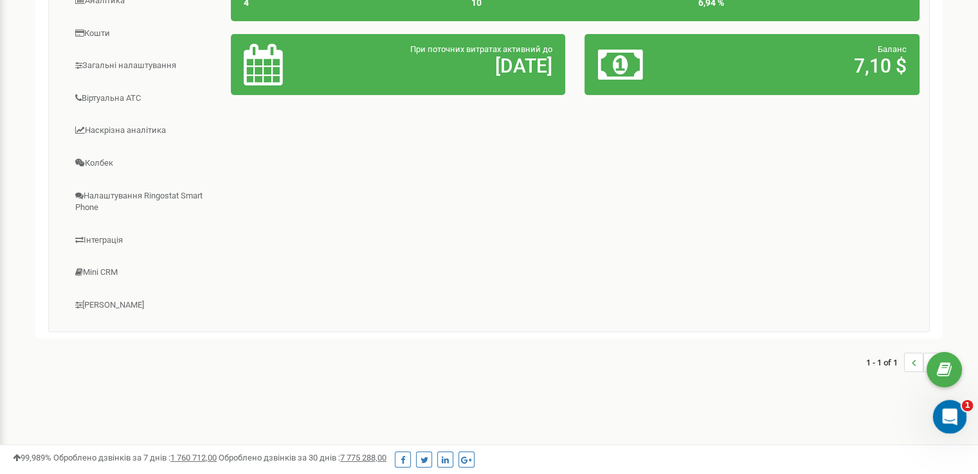
scroll to position [3911, 0]
click at [949, 412] on icon "Відкрити програму для спілкування Intercom" at bounding box center [947, 415] width 21 height 21
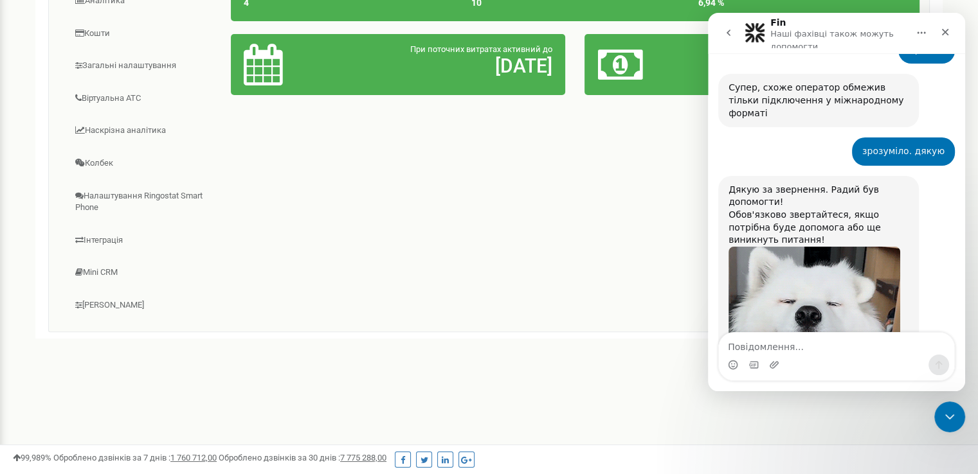
scroll to position [3912, 0]
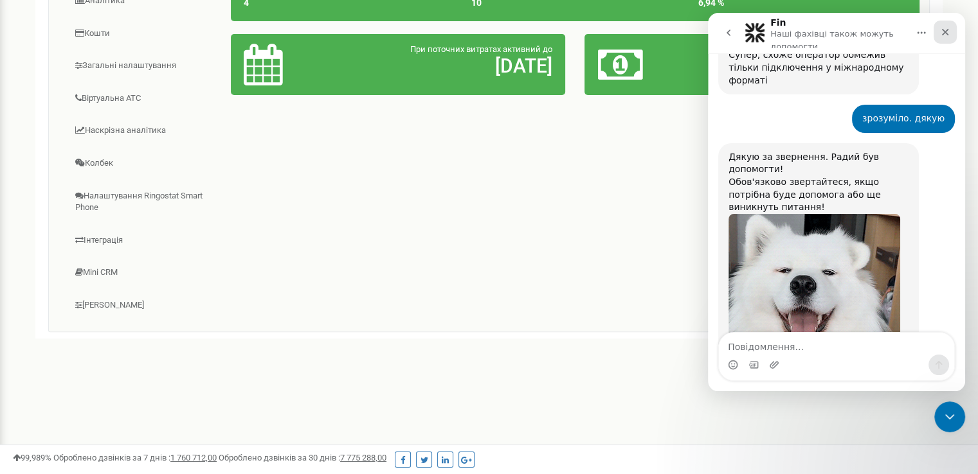
click at [946, 35] on icon "Закрити" at bounding box center [945, 32] width 10 height 10
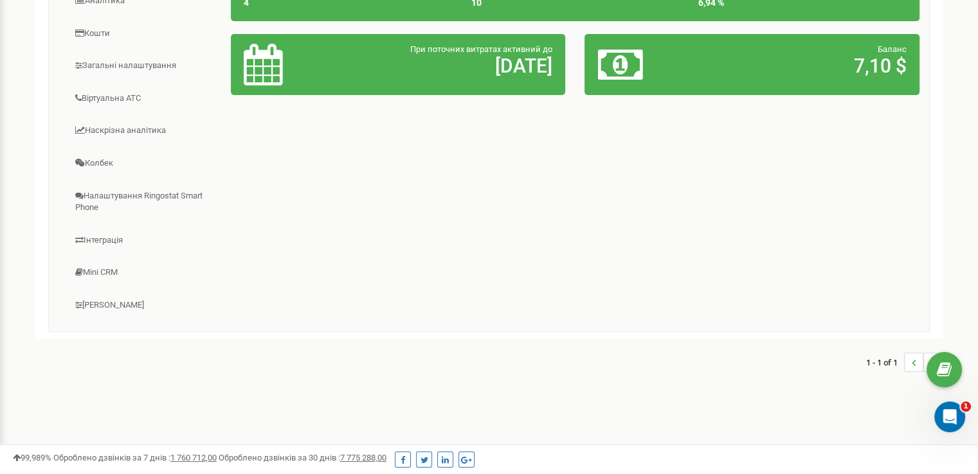
click at [671, 229] on div "Інформаційна панель Центр звернень Аналiтика Кошти" at bounding box center [488, 121] width 881 height 422
